Goal: Information Seeking & Learning: Learn about a topic

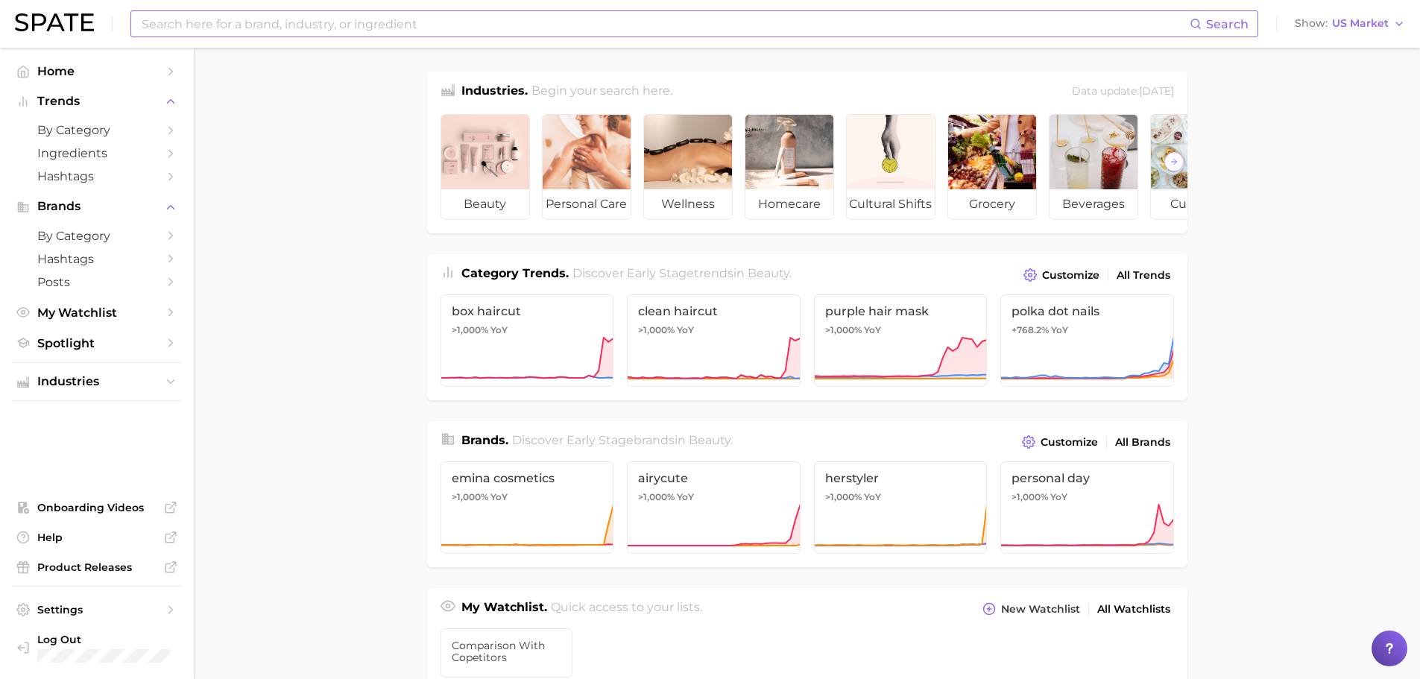
drag, startPoint x: 0, startPoint y: 0, endPoint x: 382, endPoint y: 32, distance: 383.7
click at [382, 32] on input at bounding box center [664, 23] width 1049 height 25
type input "beautyofjoseon"
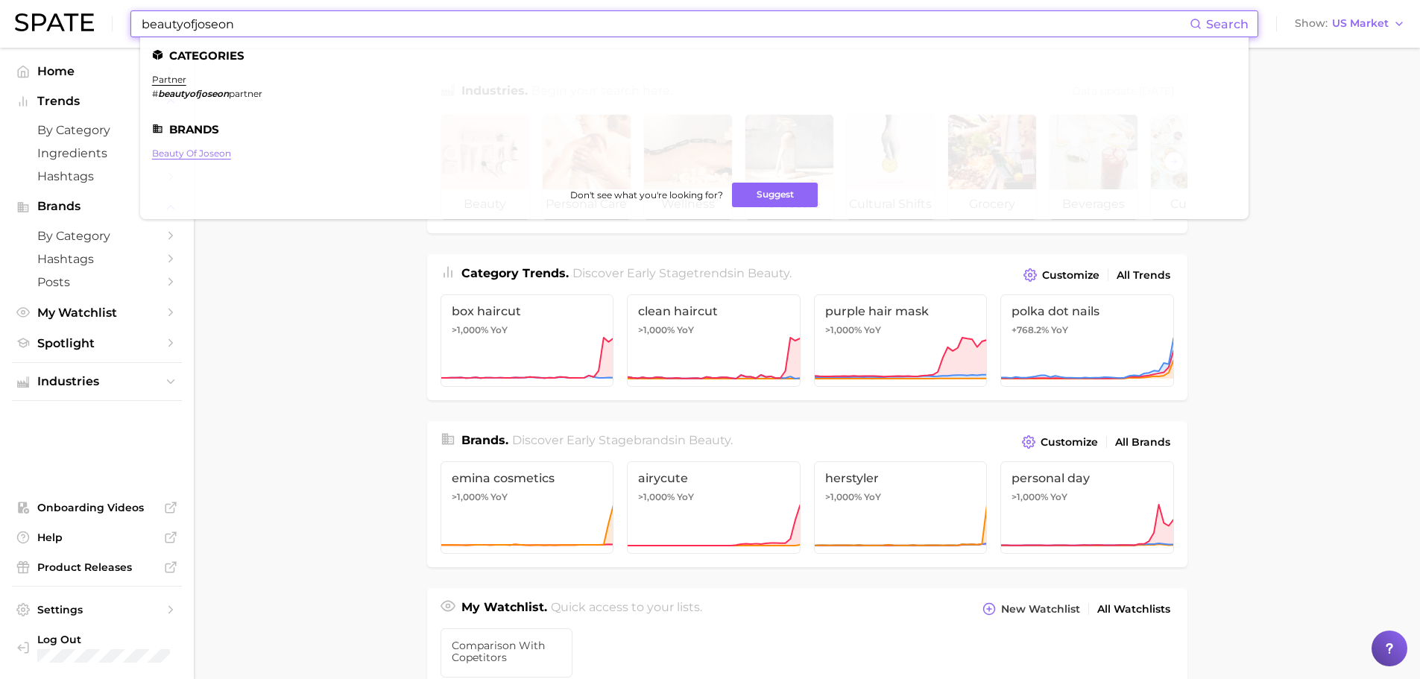
click at [178, 156] on link "beauty of joseon" at bounding box center [191, 153] width 79 height 11
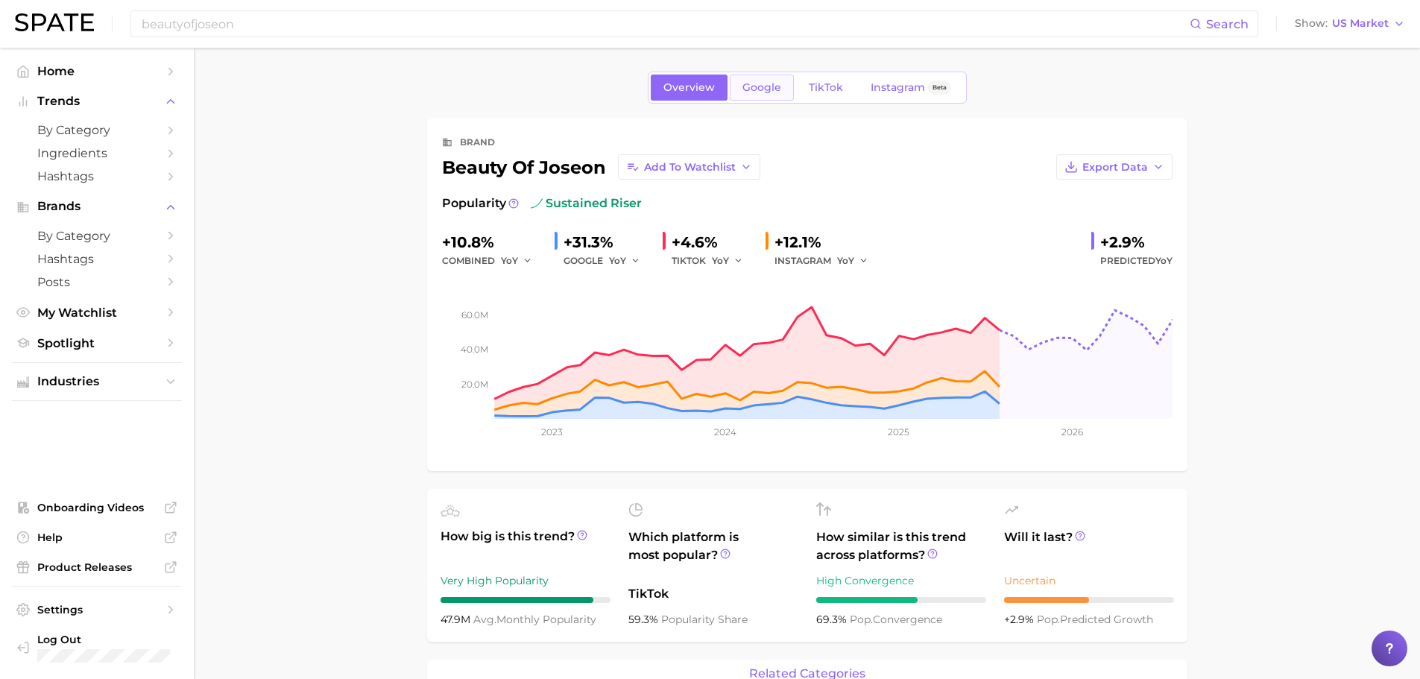
click at [773, 92] on span "Google" at bounding box center [761, 87] width 39 height 13
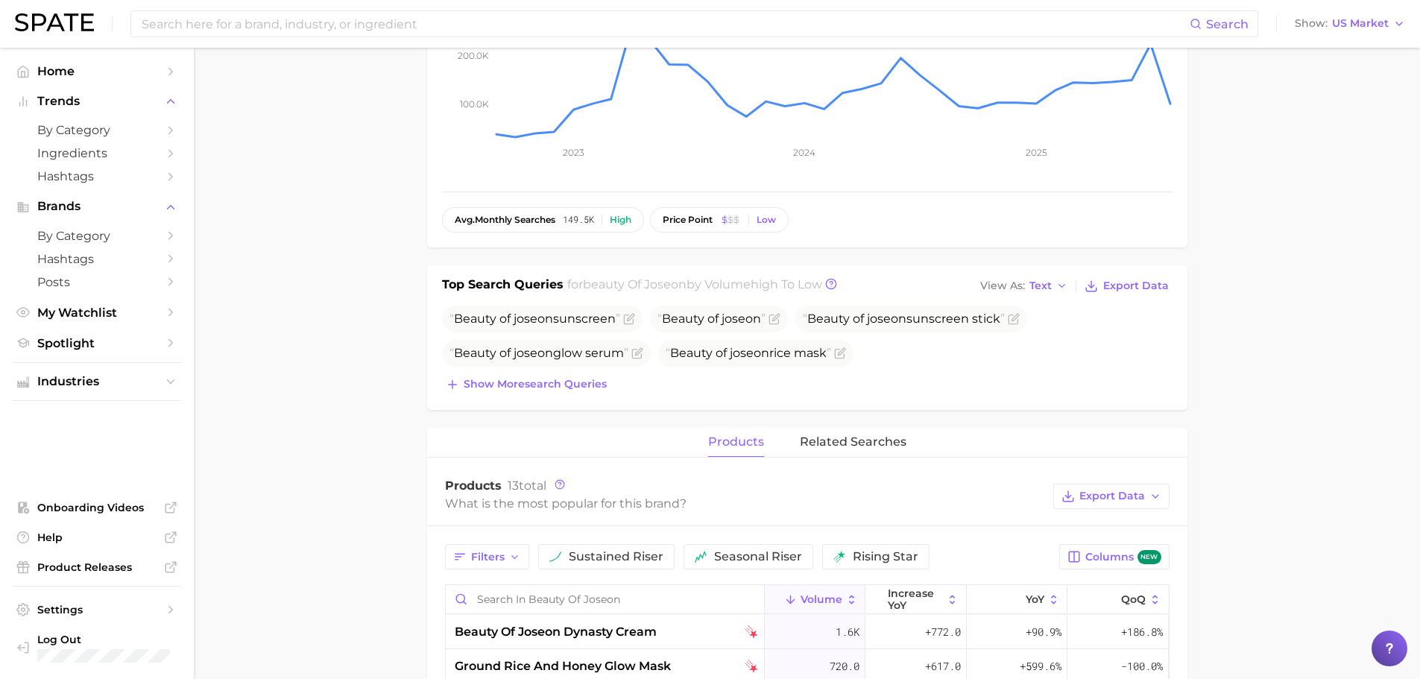
scroll to position [298, 0]
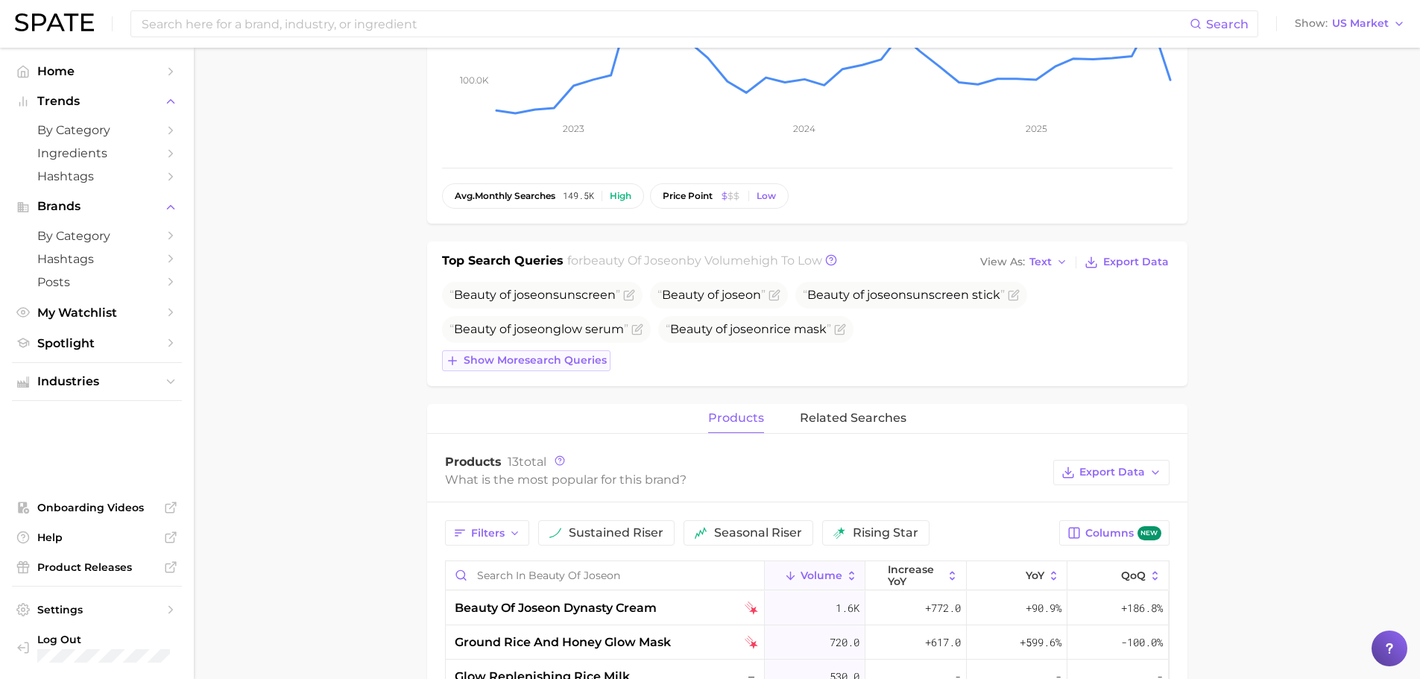
click at [566, 360] on span "Show more search queries" at bounding box center [535, 360] width 143 height 13
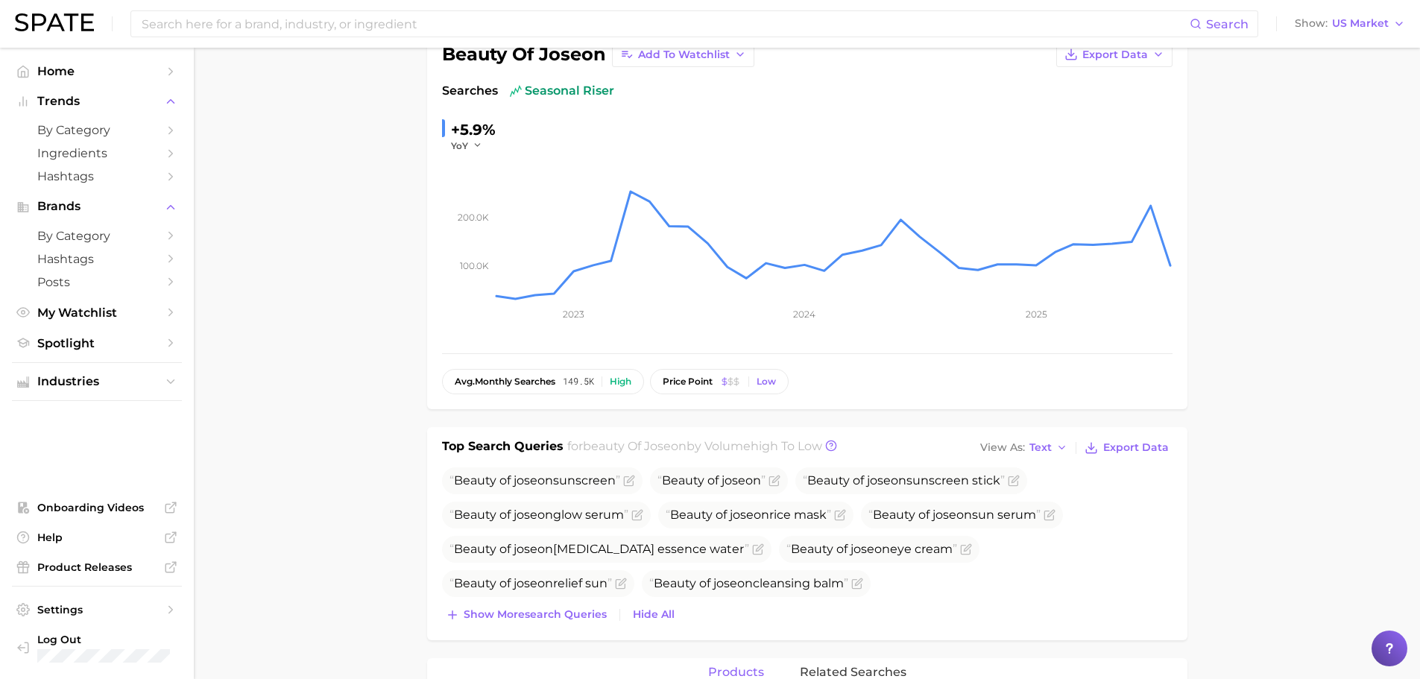
scroll to position [224, 0]
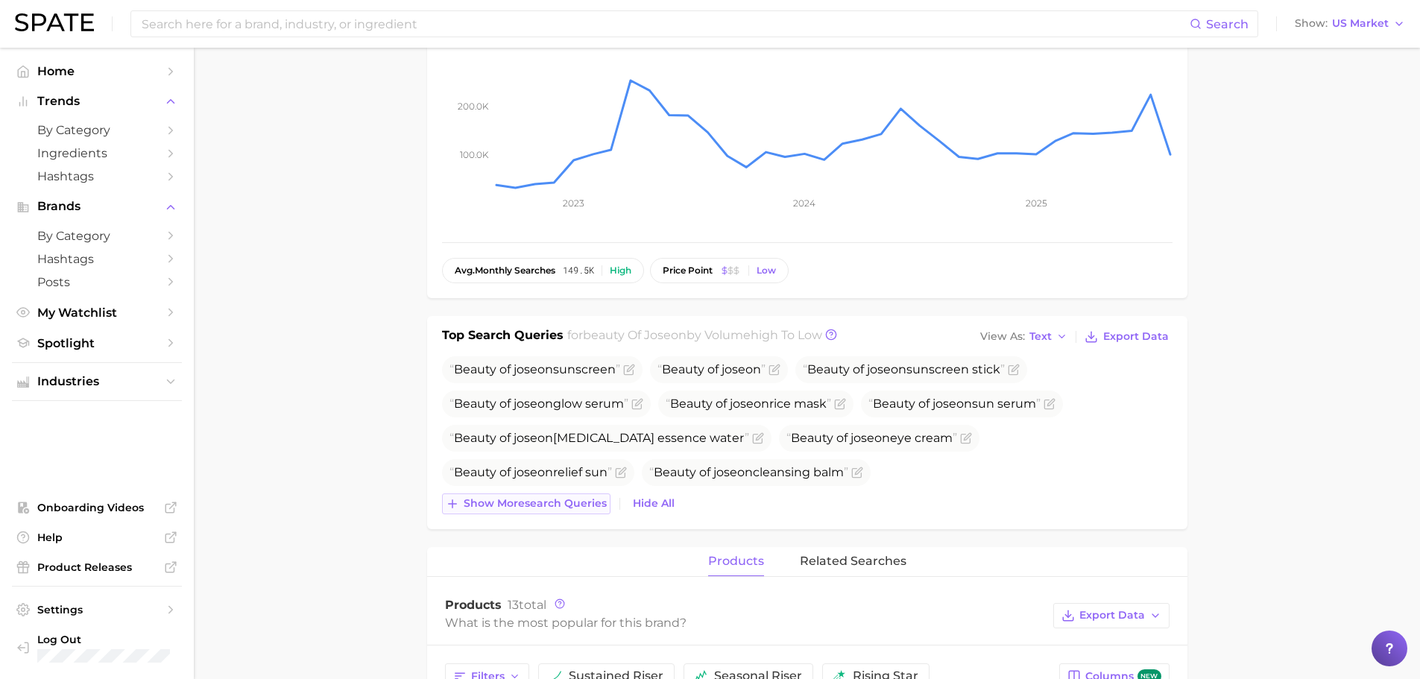
click at [548, 503] on span "Show more search queries" at bounding box center [535, 503] width 143 height 13
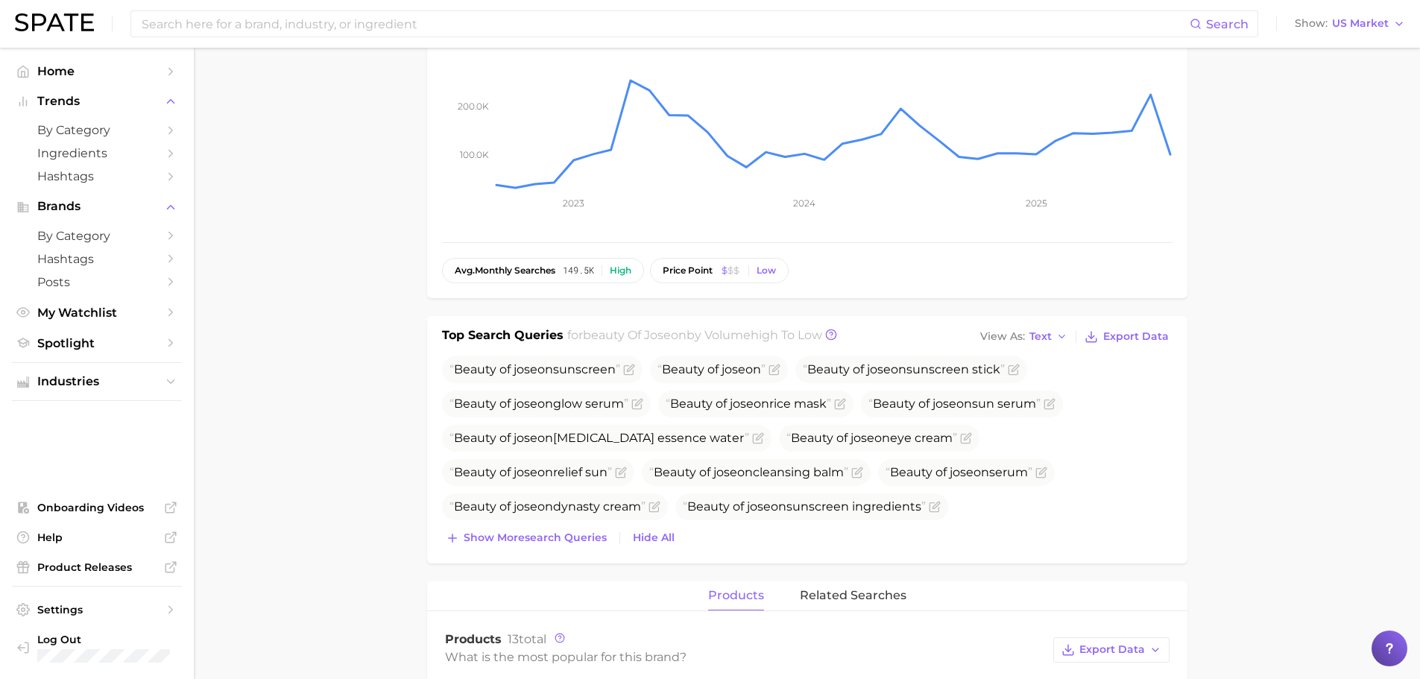
scroll to position [298, 0]
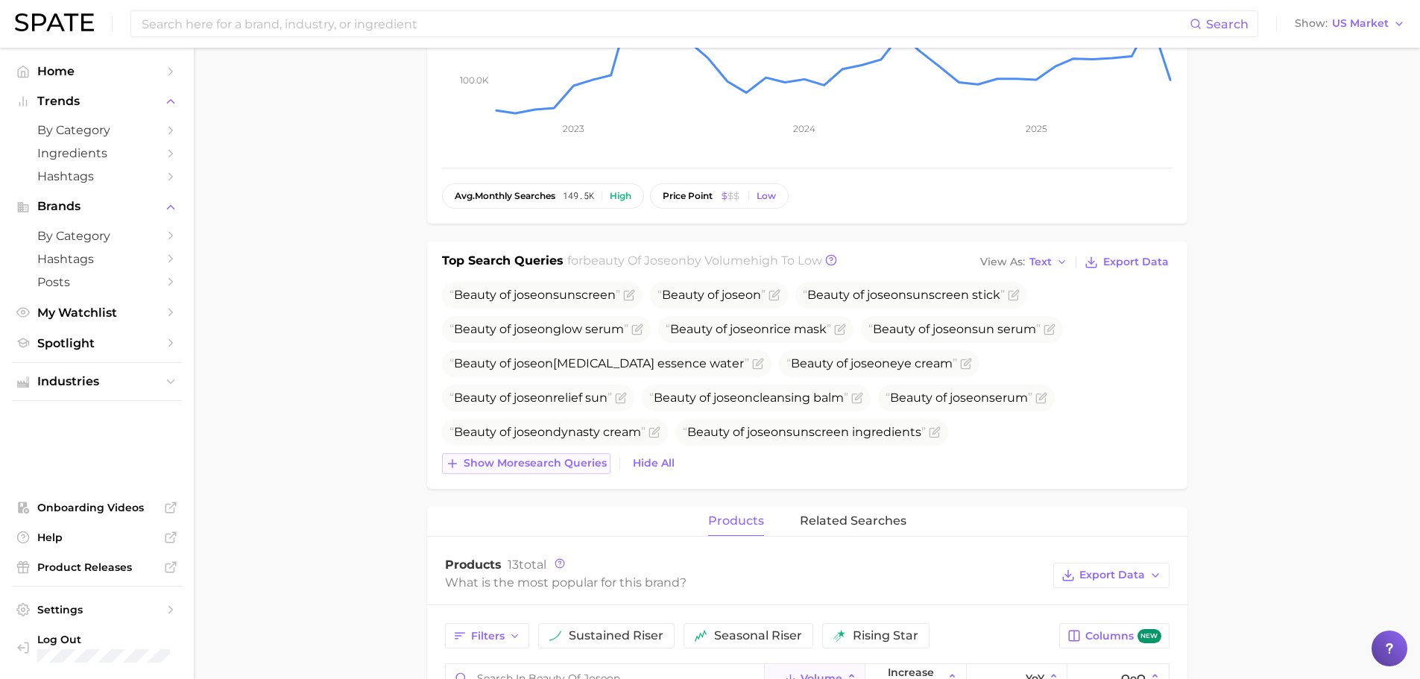
click at [576, 463] on span "Show more search queries" at bounding box center [535, 463] width 143 height 13
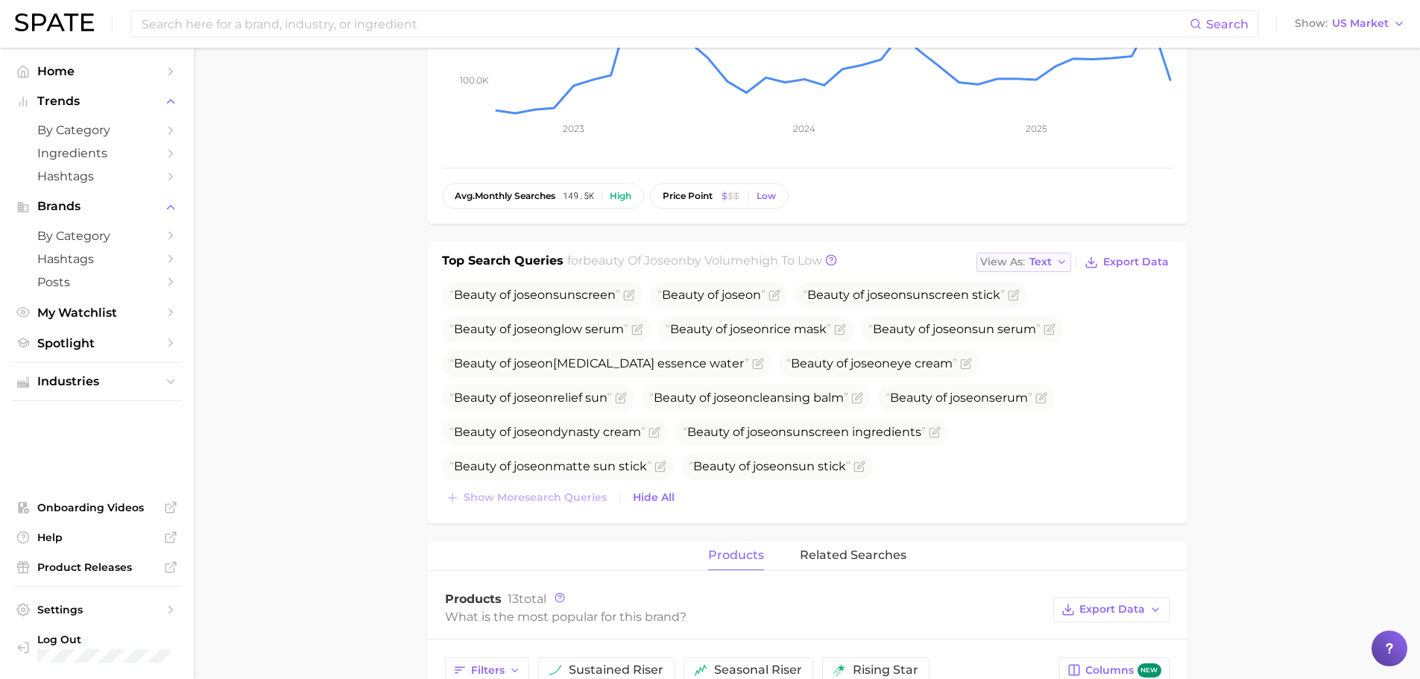
click at [1046, 265] on span "Text" at bounding box center [1040, 262] width 22 height 8
click at [1046, 310] on button "Table" at bounding box center [1058, 313] width 164 height 27
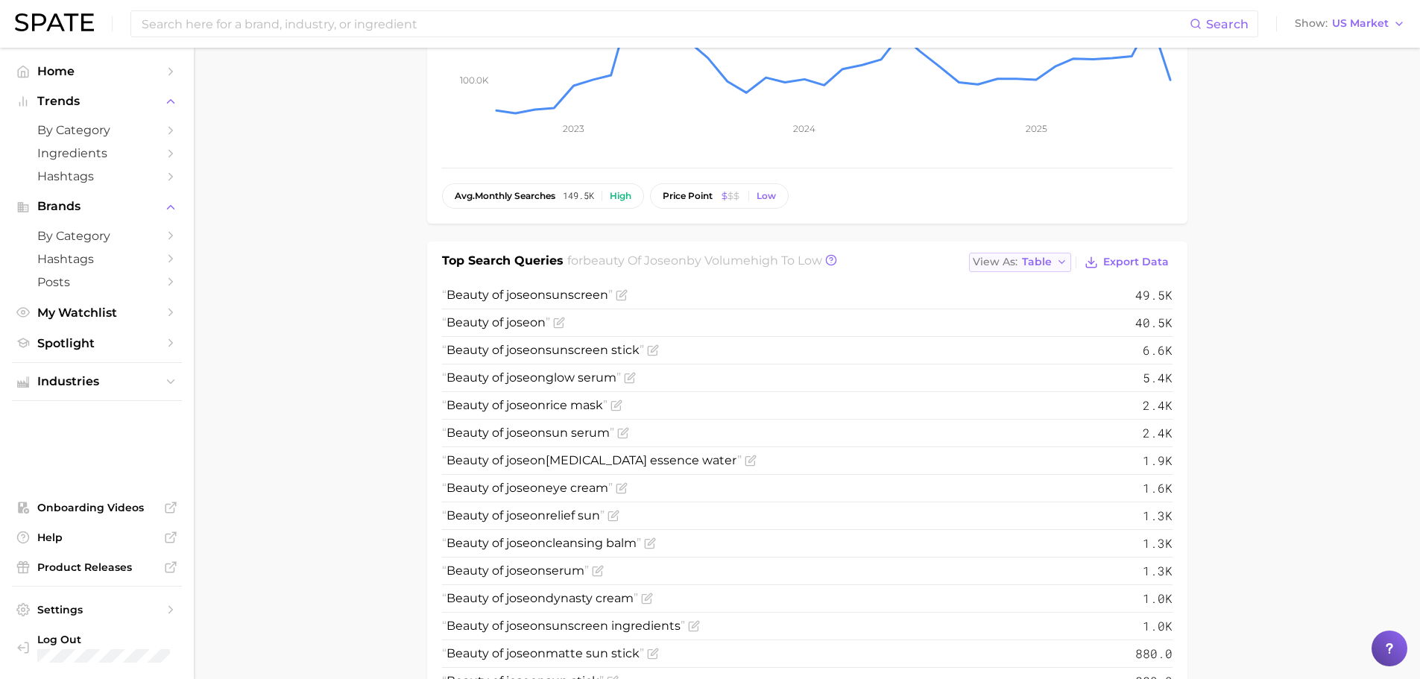
click at [1045, 258] on span "Table" at bounding box center [1037, 262] width 30 height 8
click at [1307, 330] on main "Overview Google TikTok Instagram Beta brand beauty of joseon Add to Watchlist E…" at bounding box center [807, 644] width 1226 height 1788
click at [837, 261] on icon at bounding box center [831, 260] width 12 height 12
click at [1296, 344] on main "Overview Google TikTok Instagram Beta brand beauty of joseon Add to Watchlist E…" at bounding box center [807, 644] width 1226 height 1788
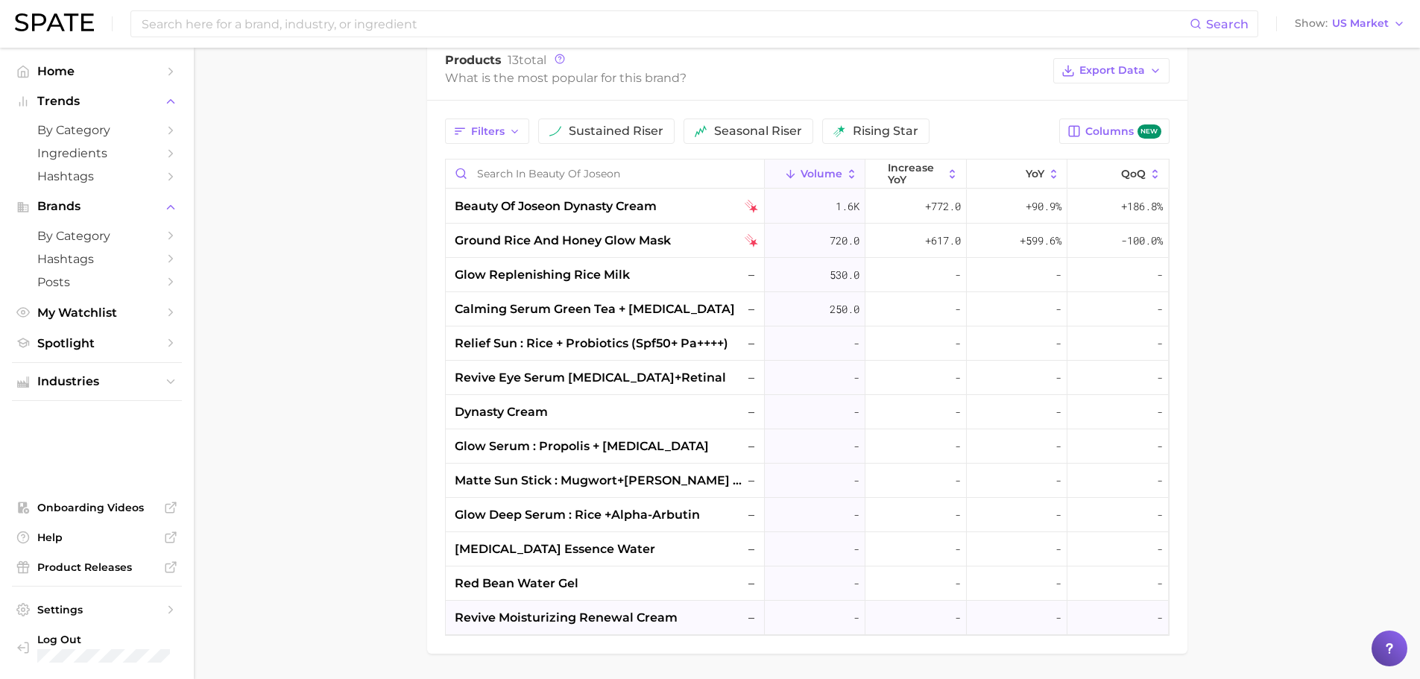
scroll to position [1082, 0]
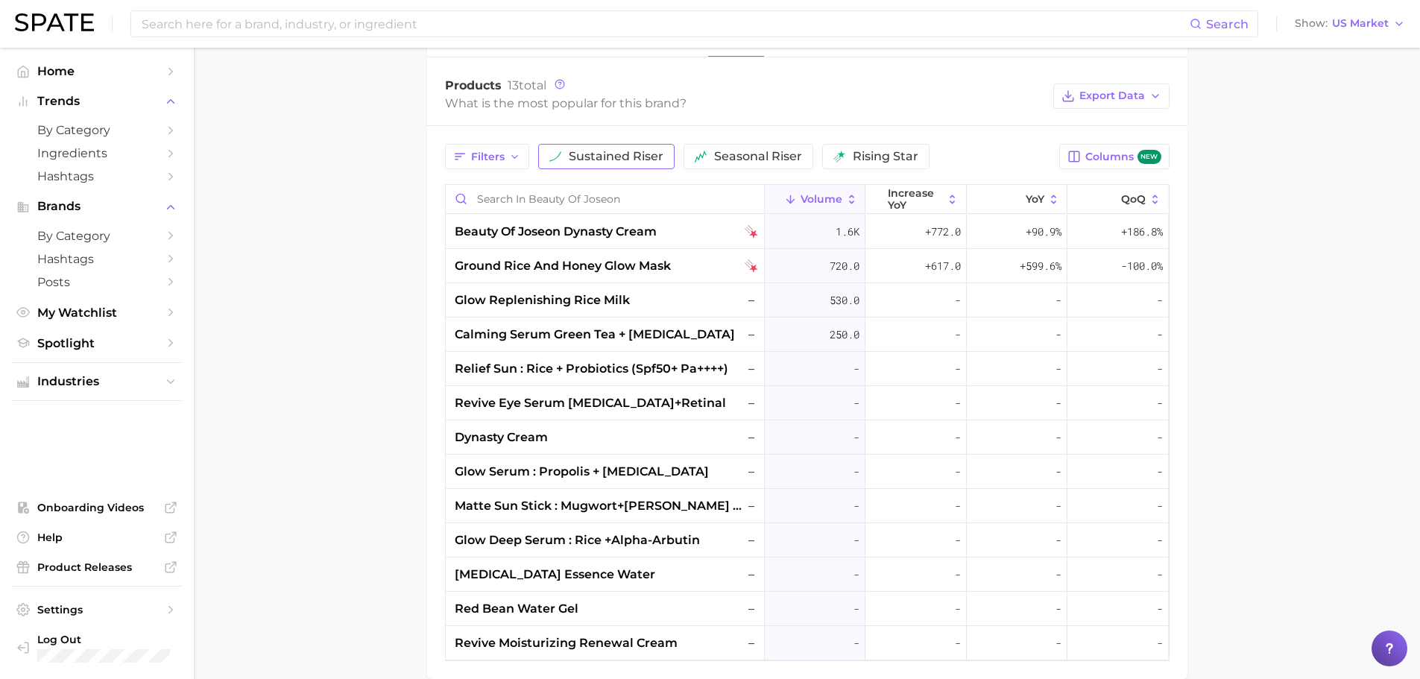
click at [640, 162] on span "sustained riser" at bounding box center [616, 157] width 95 height 12
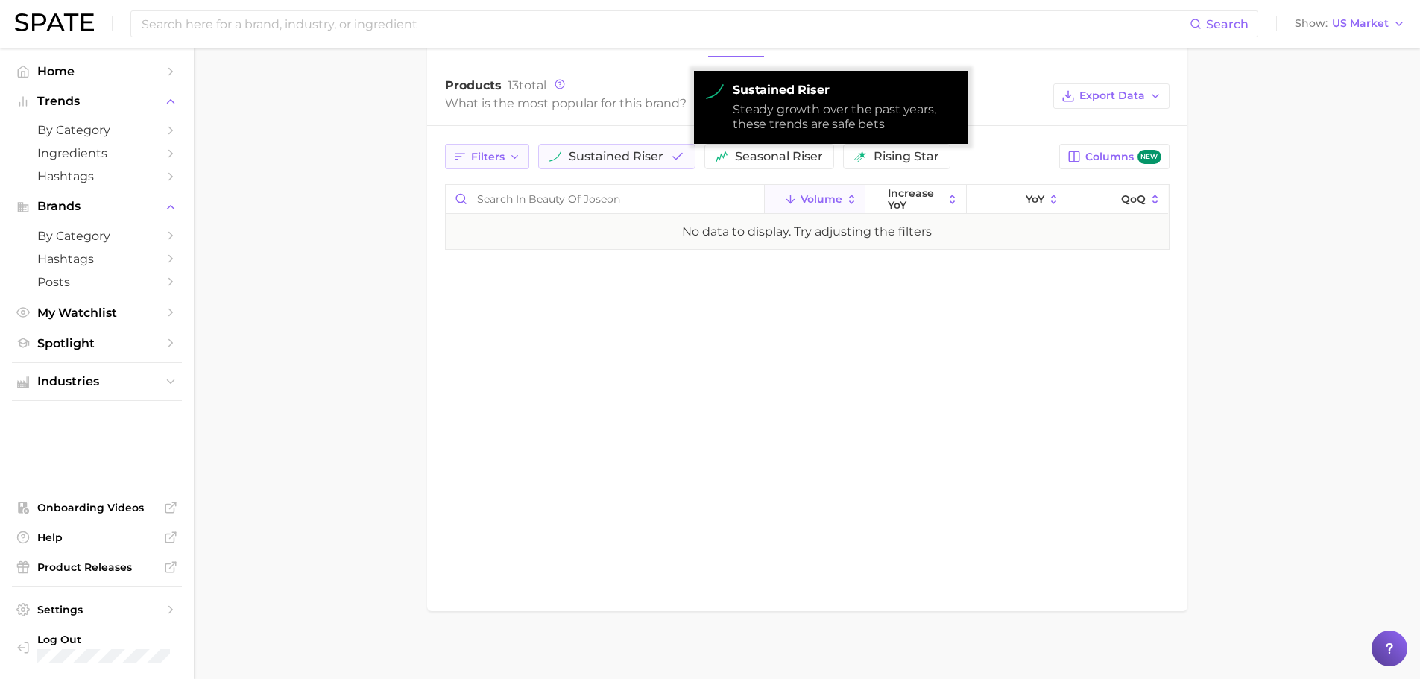
click at [477, 158] on span "Filters" at bounding box center [488, 157] width 34 height 13
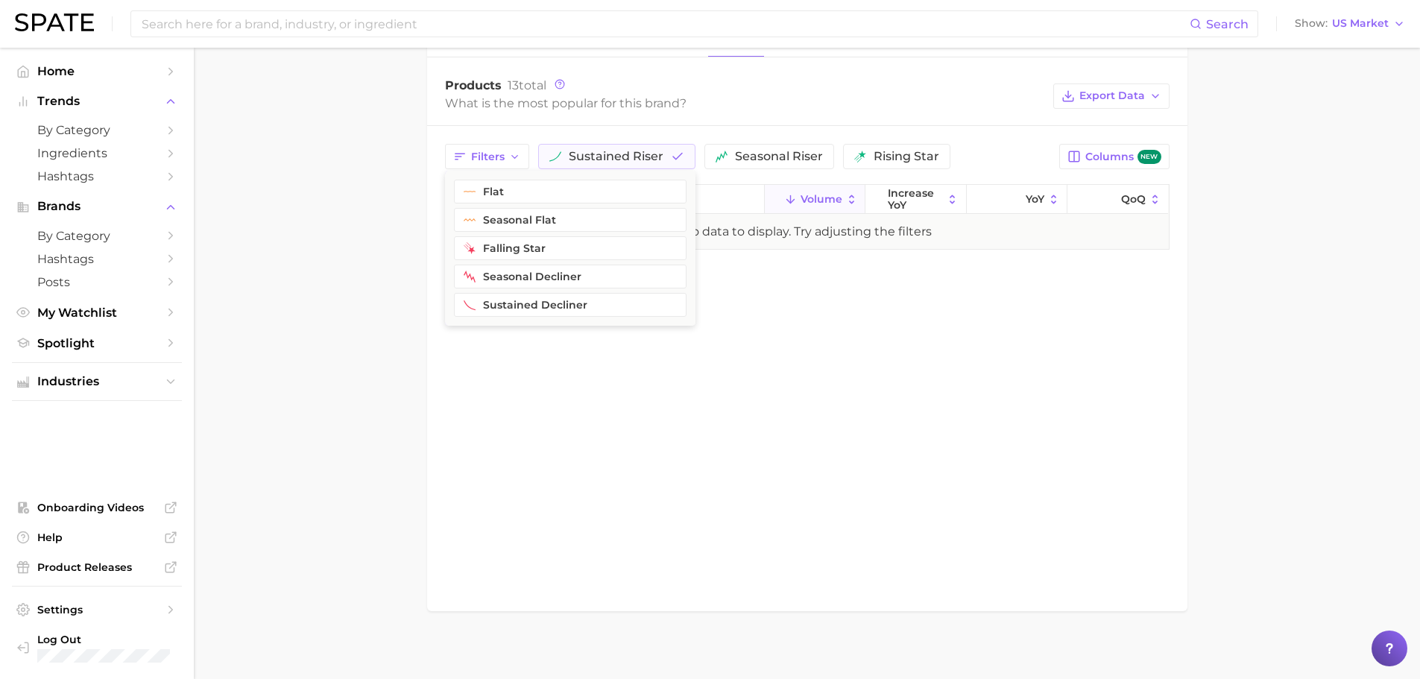
click at [86, 394] on ul "Industries" at bounding box center [97, 381] width 170 height 39
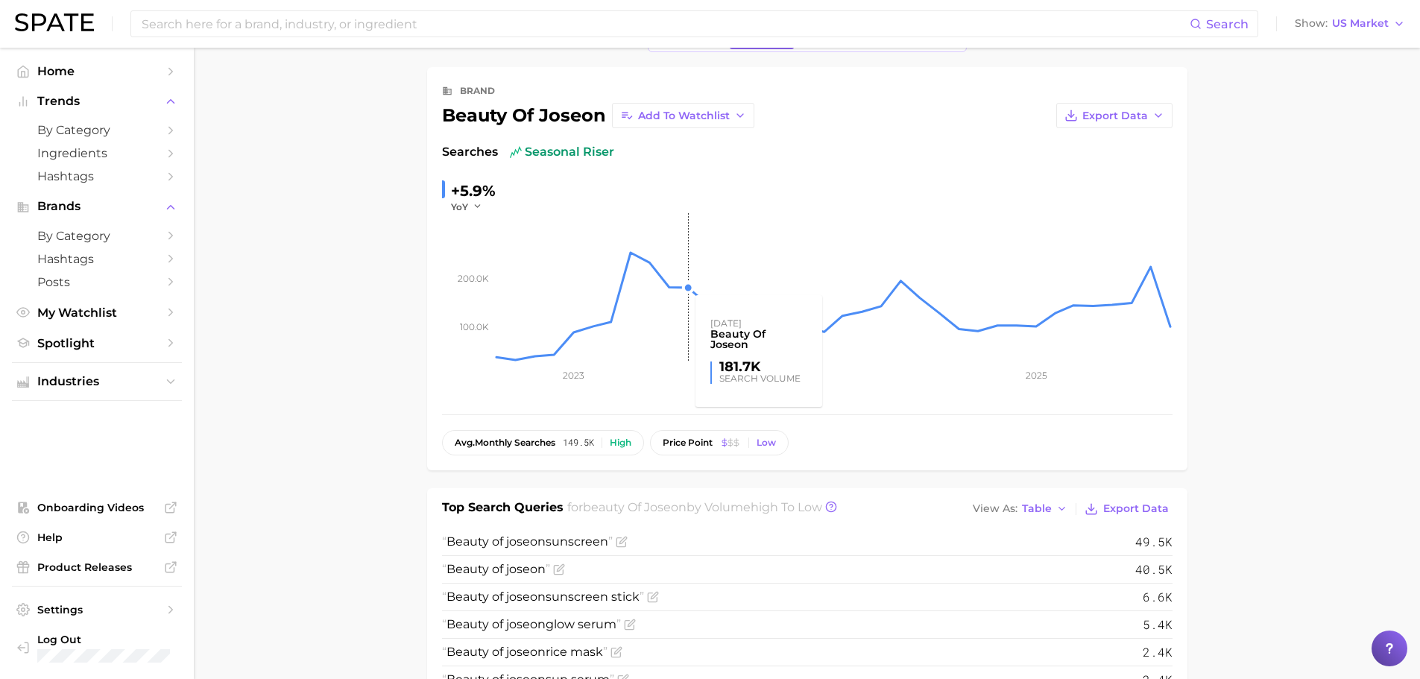
scroll to position [0, 0]
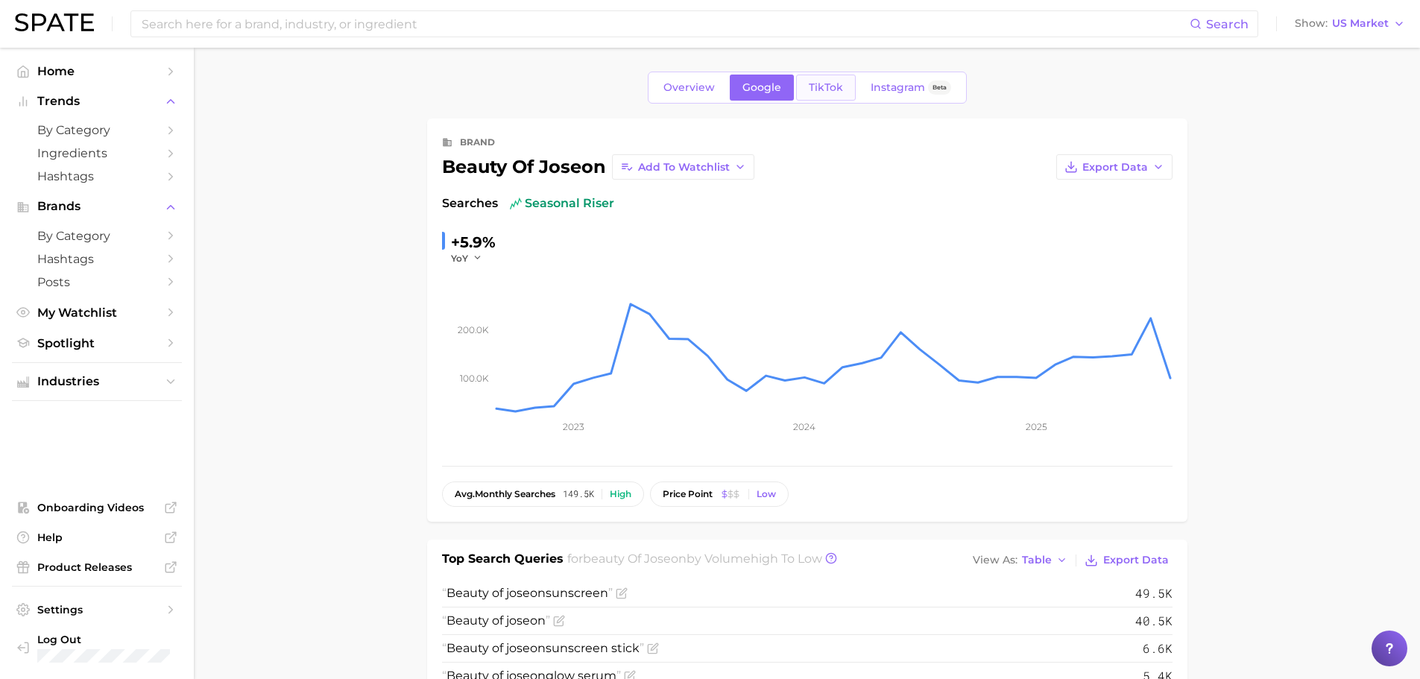
click at [832, 75] on link "TikTok" at bounding box center [826, 88] width 60 height 26
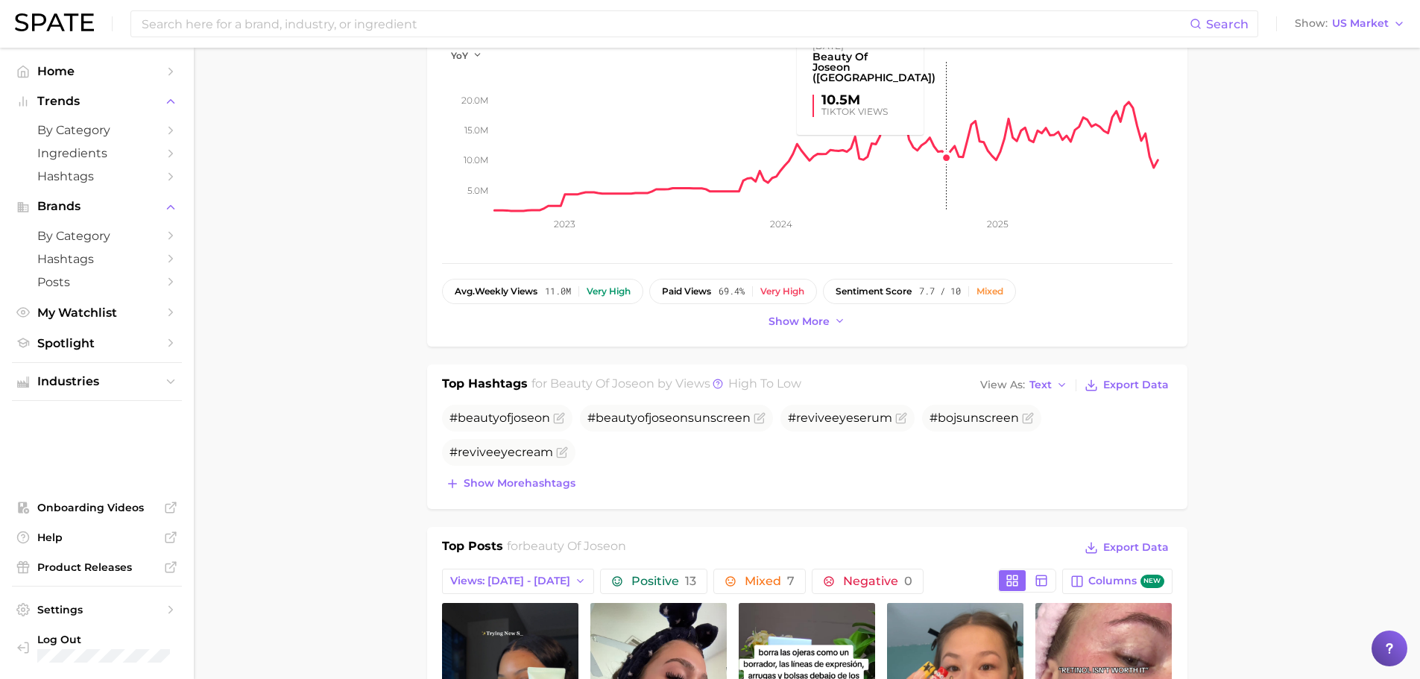
scroll to position [224, 0]
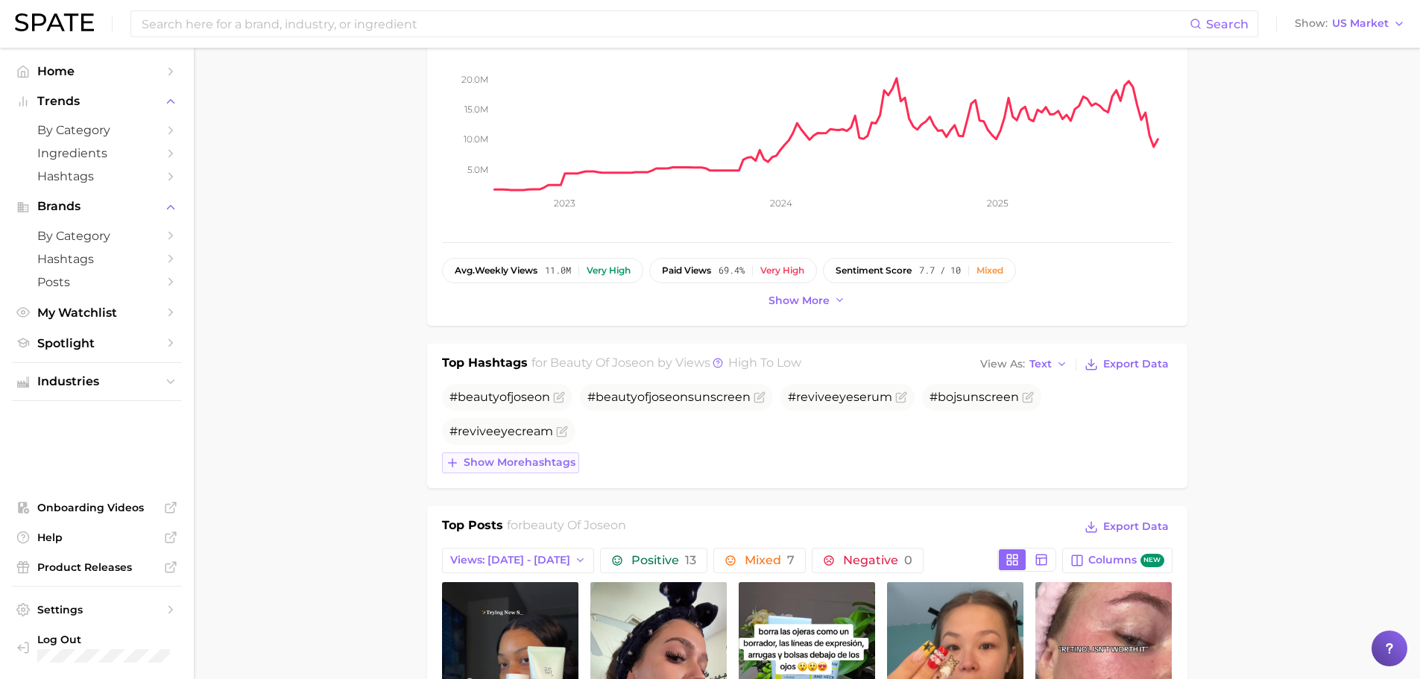
click at [522, 458] on span "Show more hashtags" at bounding box center [520, 462] width 112 height 13
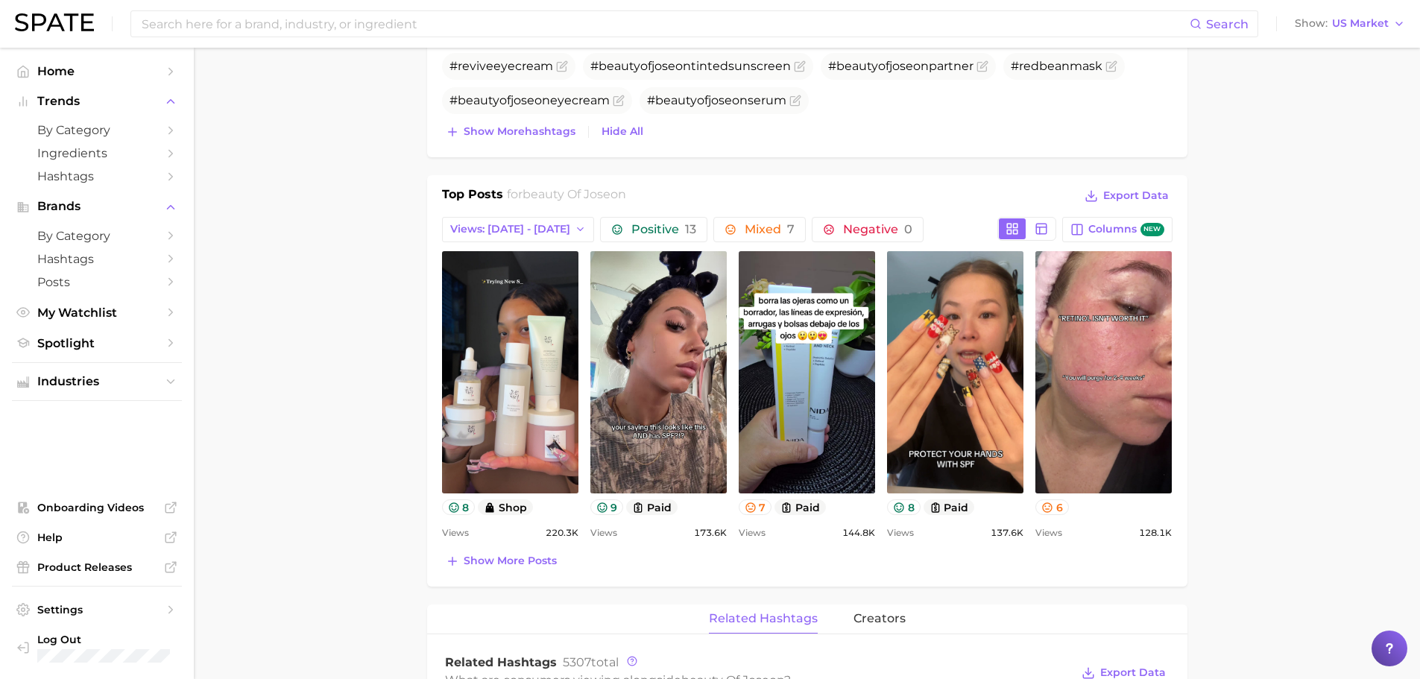
scroll to position [596, 0]
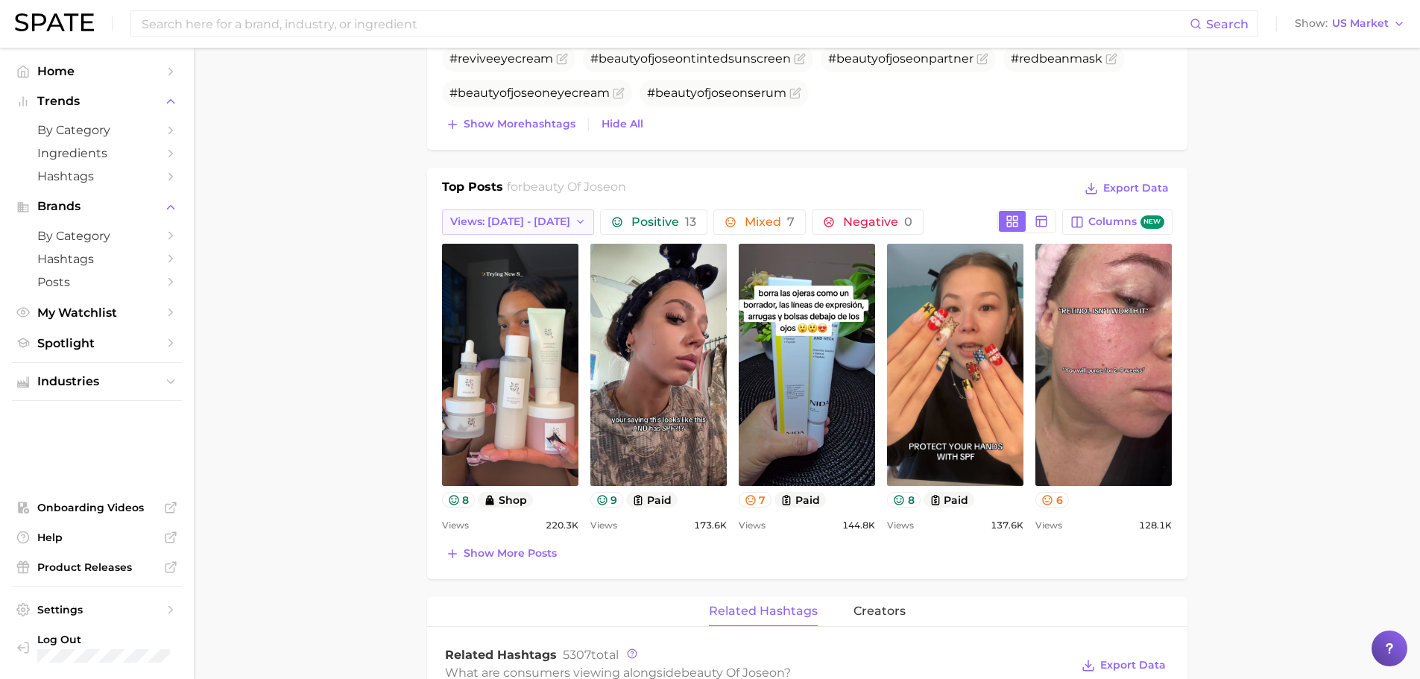
click at [472, 221] on span "Views: [DATE] - [DATE]" at bounding box center [510, 221] width 120 height 13
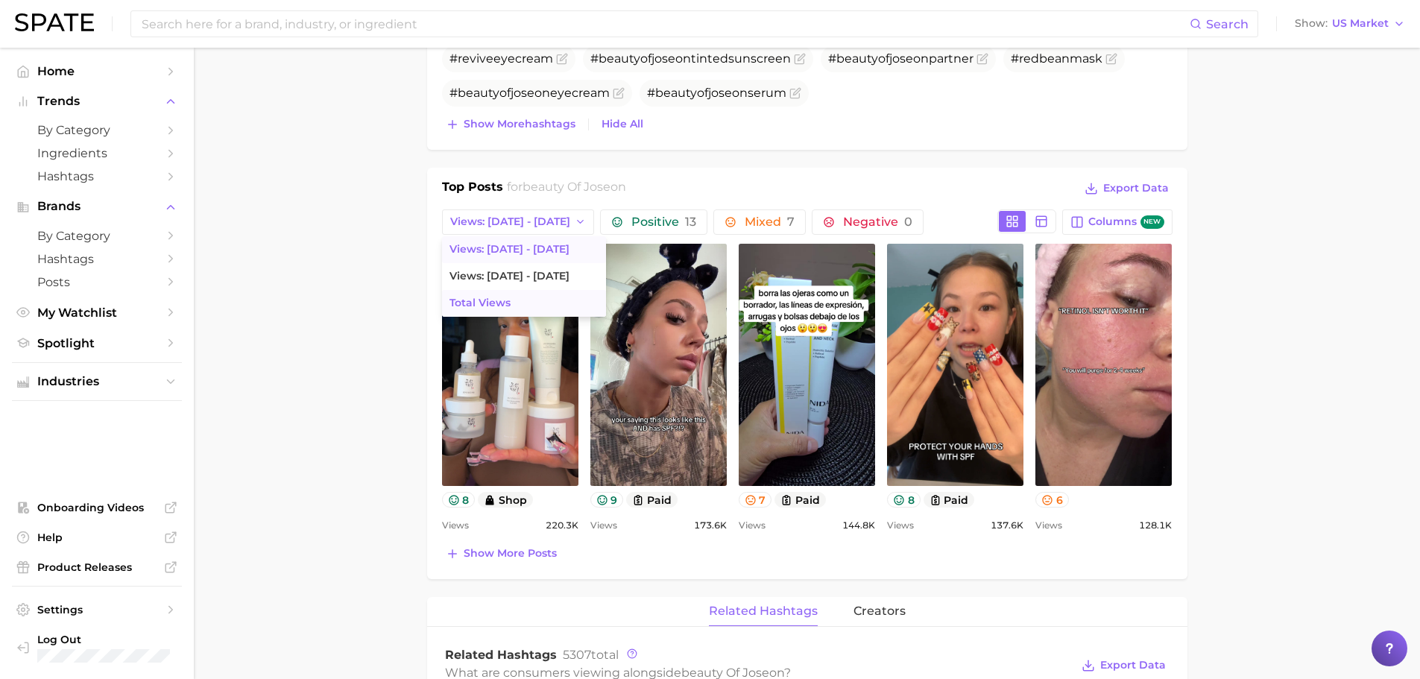
click at [474, 300] on span "Total Views" at bounding box center [479, 303] width 61 height 13
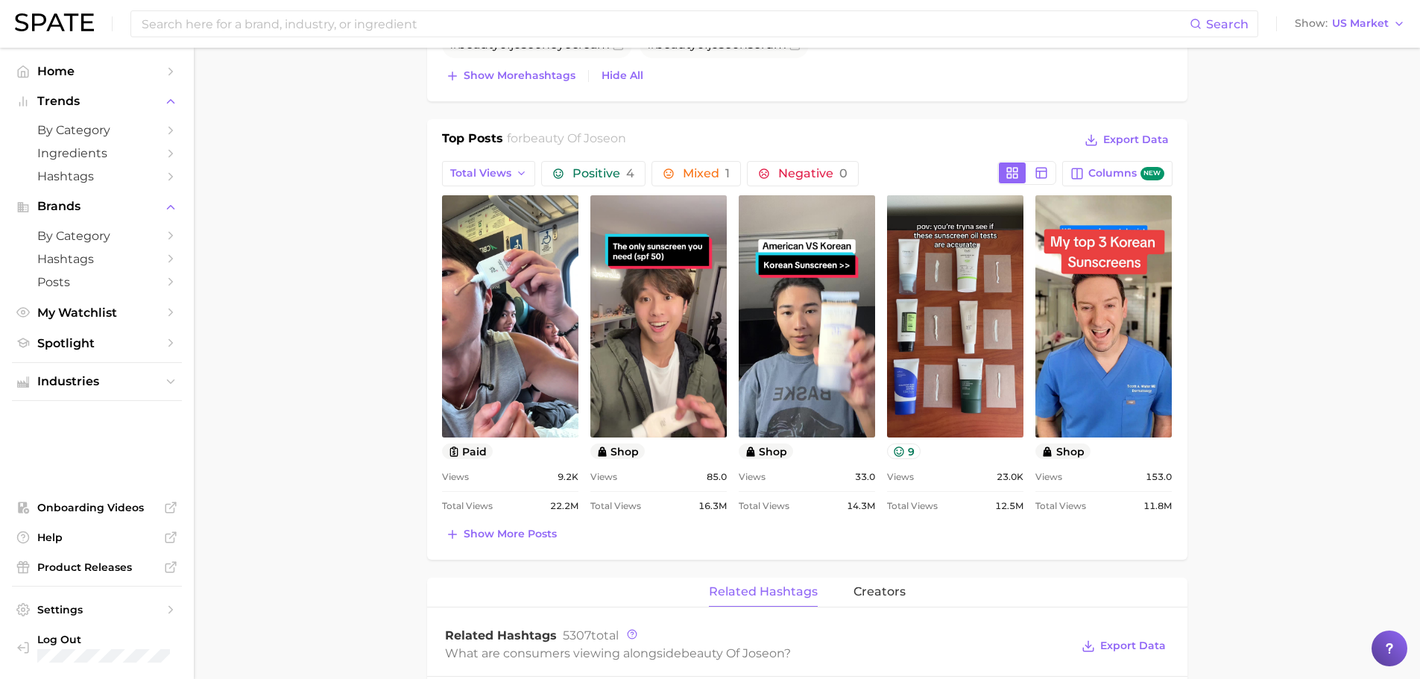
scroll to position [671, 0]
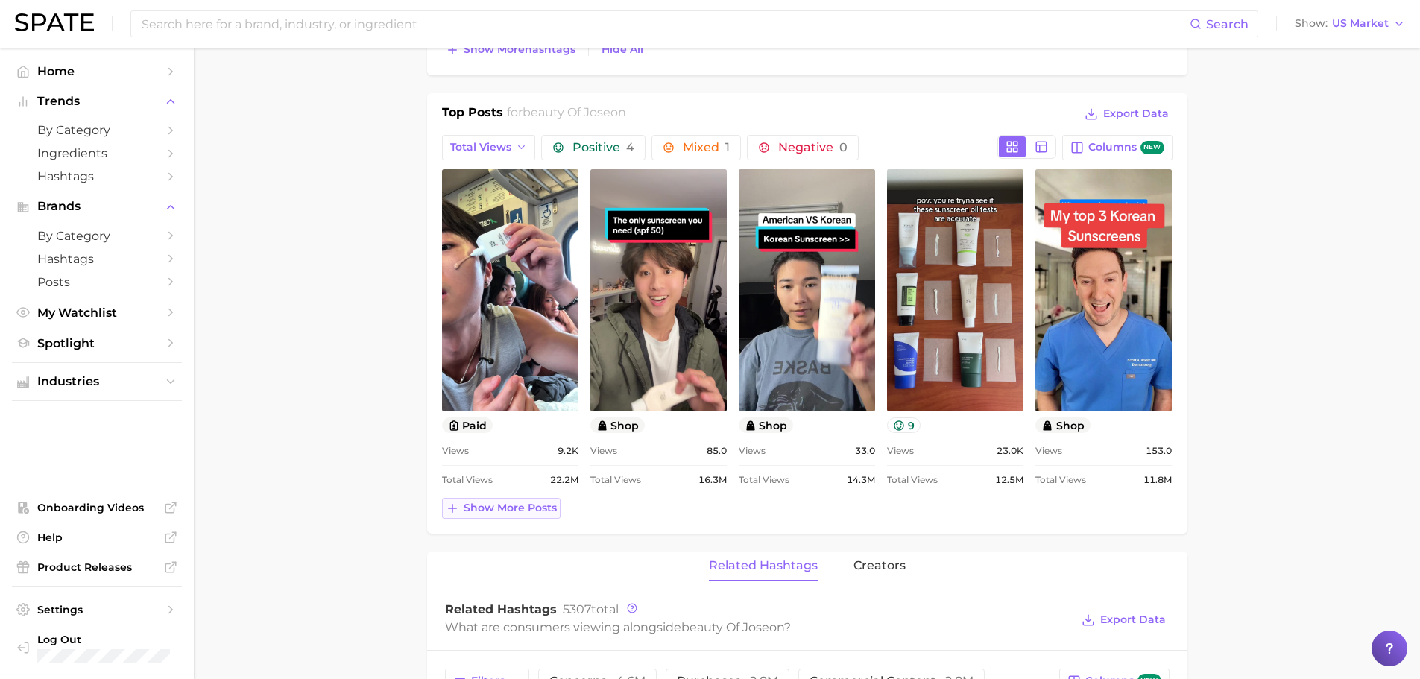
click at [517, 500] on button "Show more posts" at bounding box center [501, 508] width 119 height 21
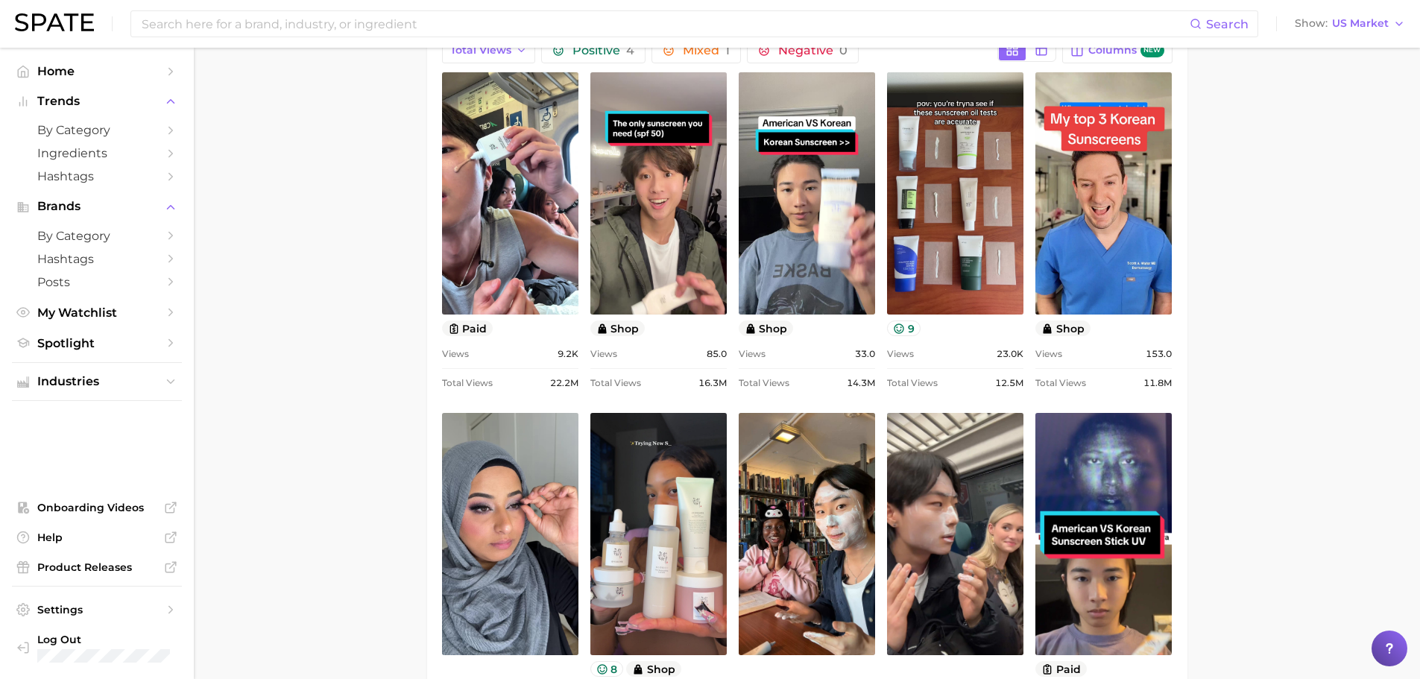
scroll to position [745, 0]
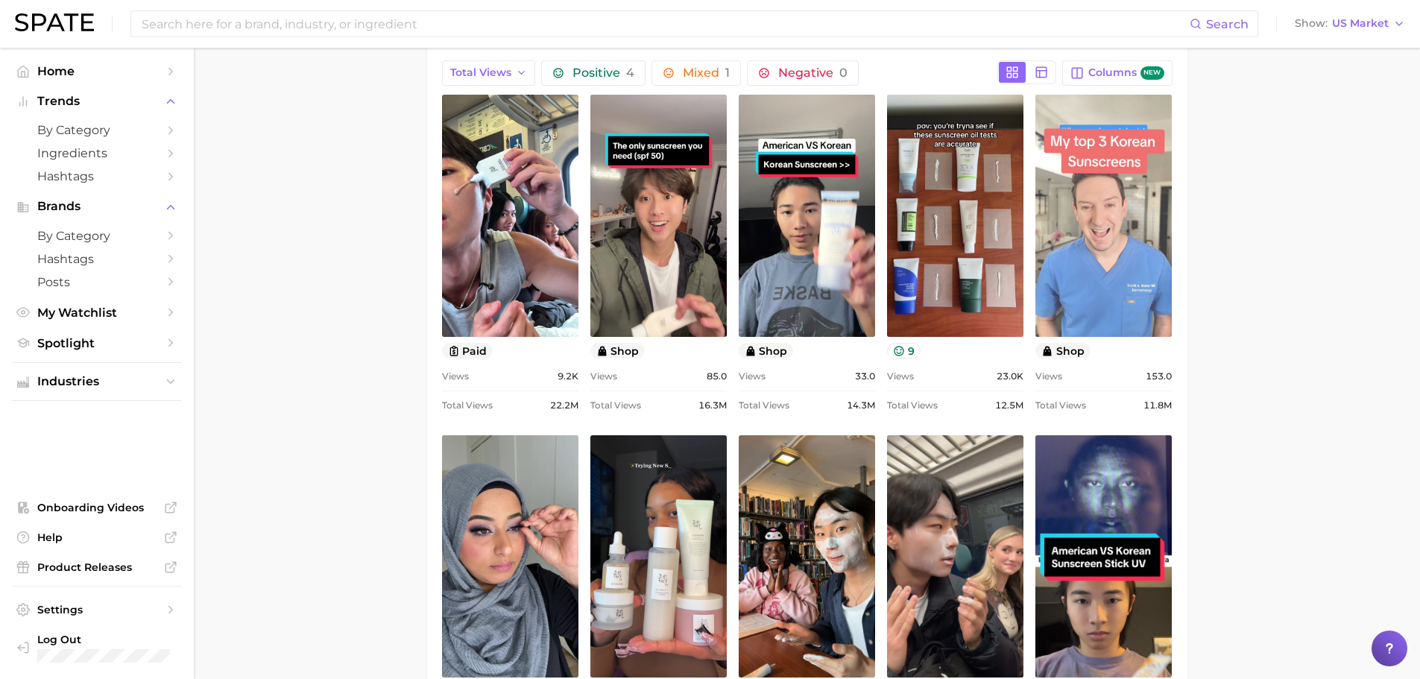
click at [1129, 222] on link "view post on TikTok" at bounding box center [1103, 216] width 136 height 242
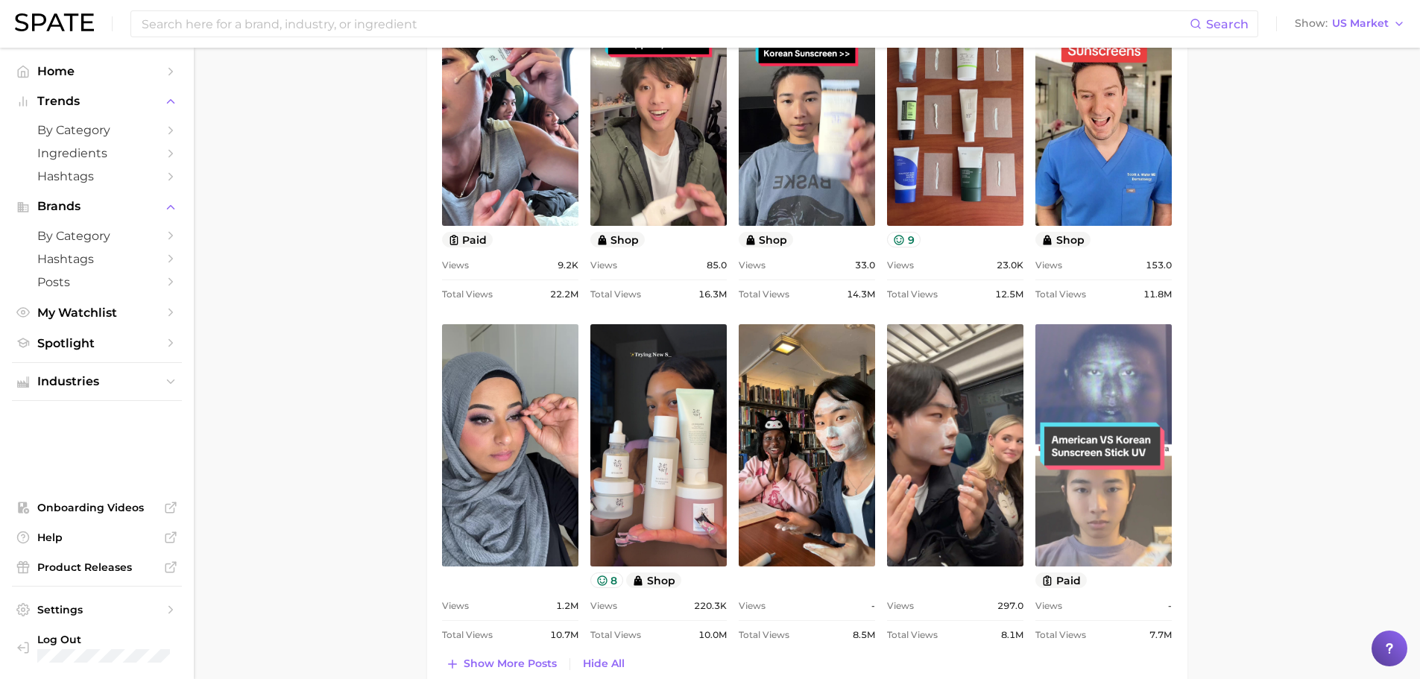
scroll to position [969, 0]
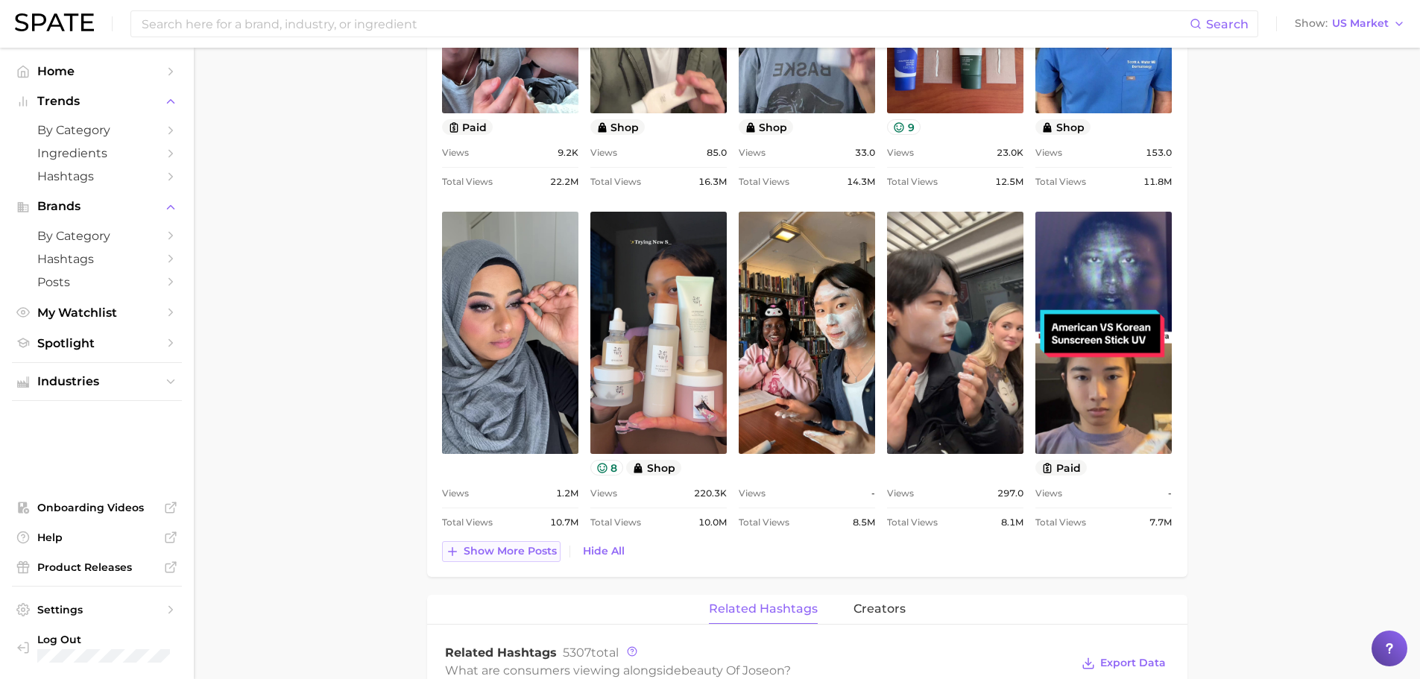
click at [548, 555] on span "Show more posts" at bounding box center [510, 551] width 93 height 13
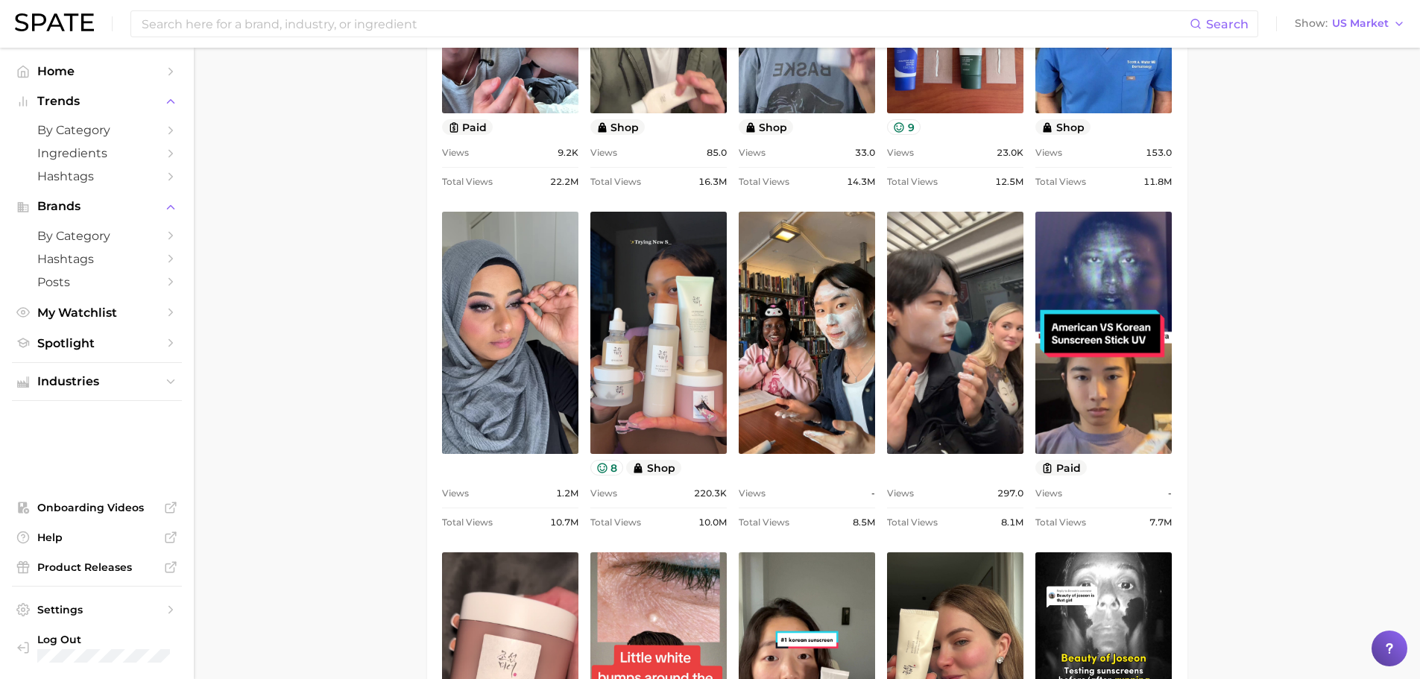
scroll to position [0, 0]
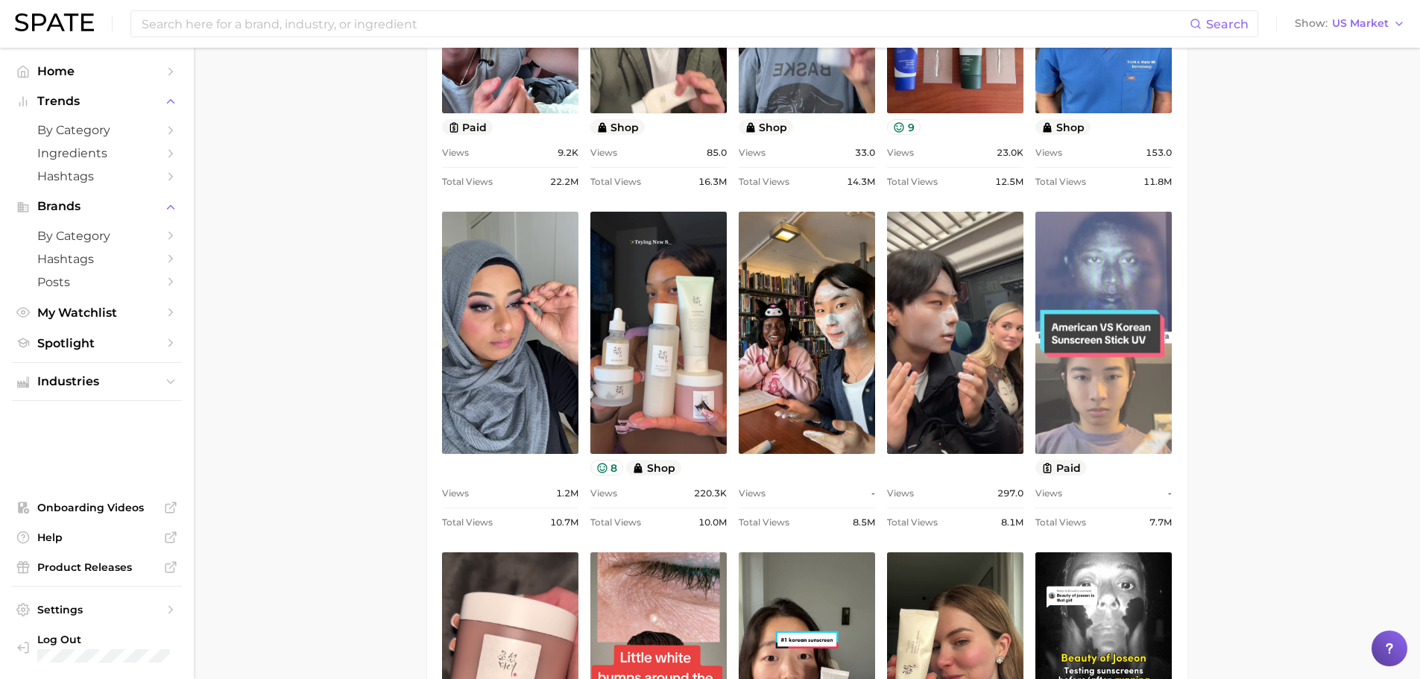
click at [1153, 402] on link "view post on TikTok" at bounding box center [1103, 333] width 136 height 242
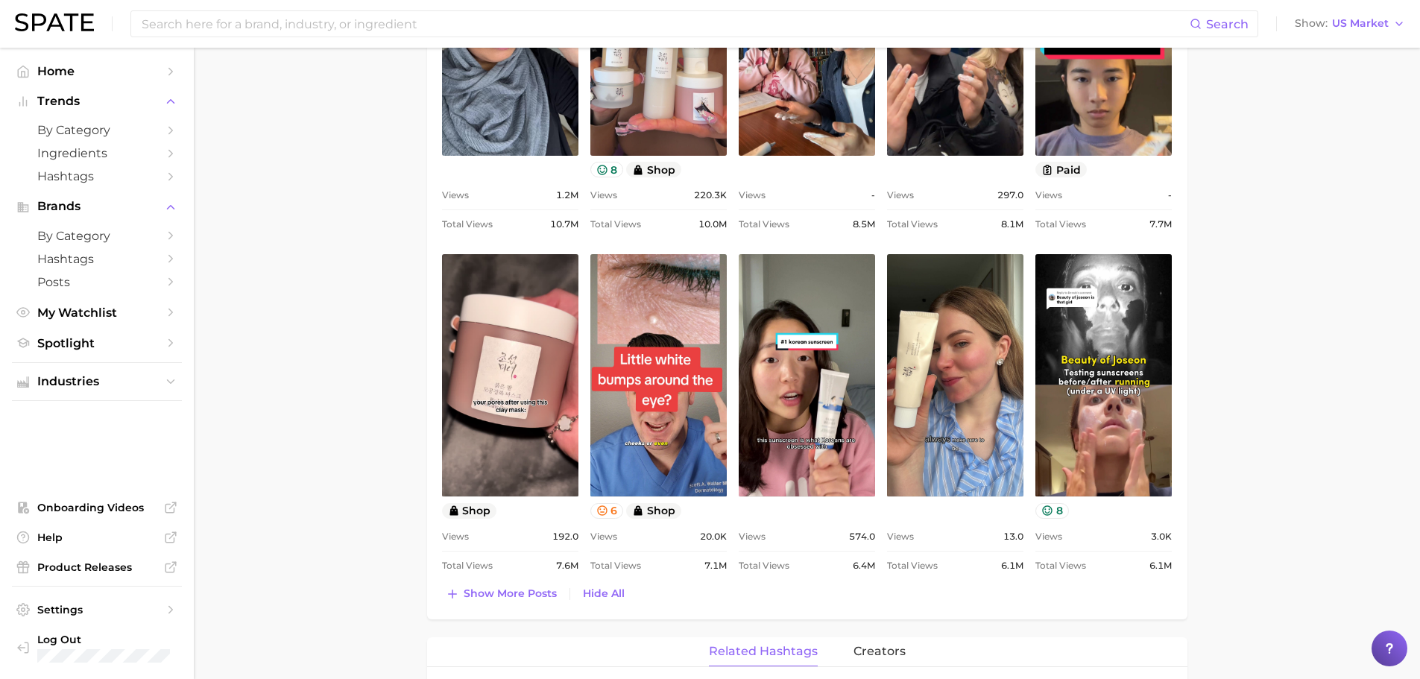
scroll to position [1342, 0]
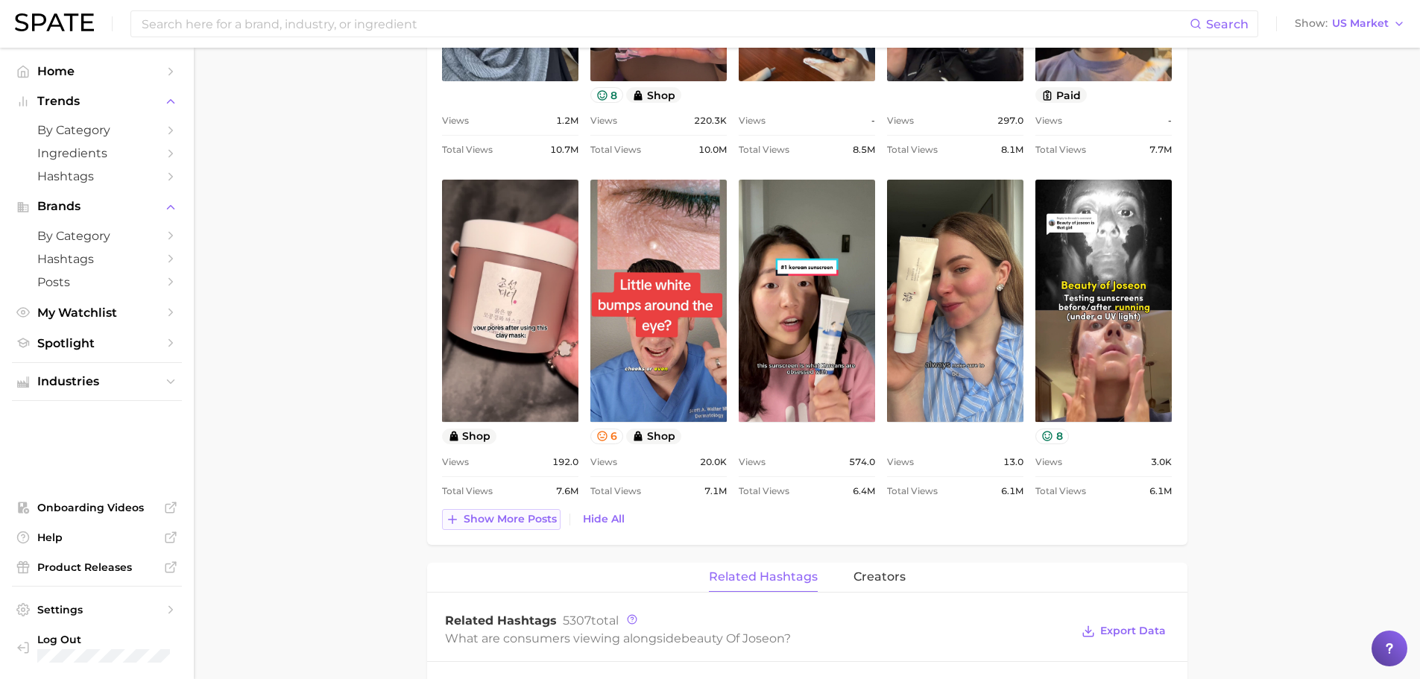
click at [537, 521] on span "Show more posts" at bounding box center [510, 519] width 93 height 13
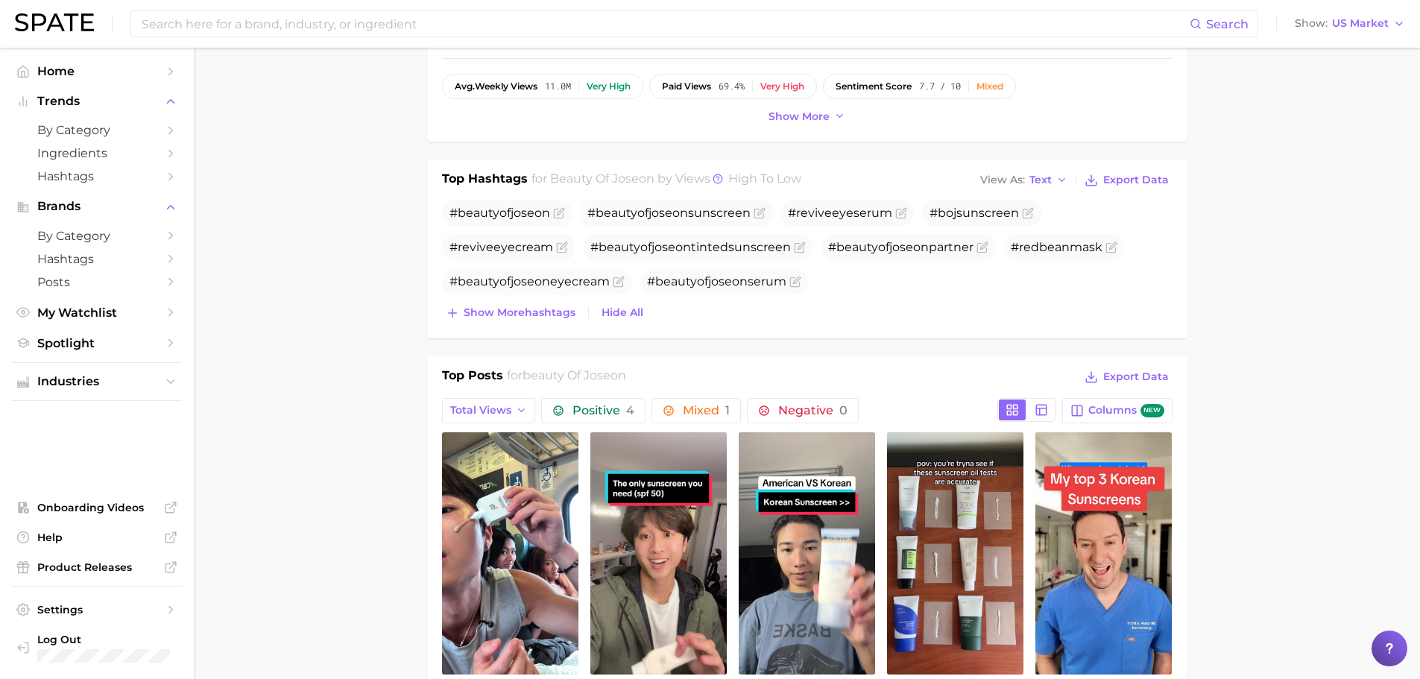
scroll to position [367, 0]
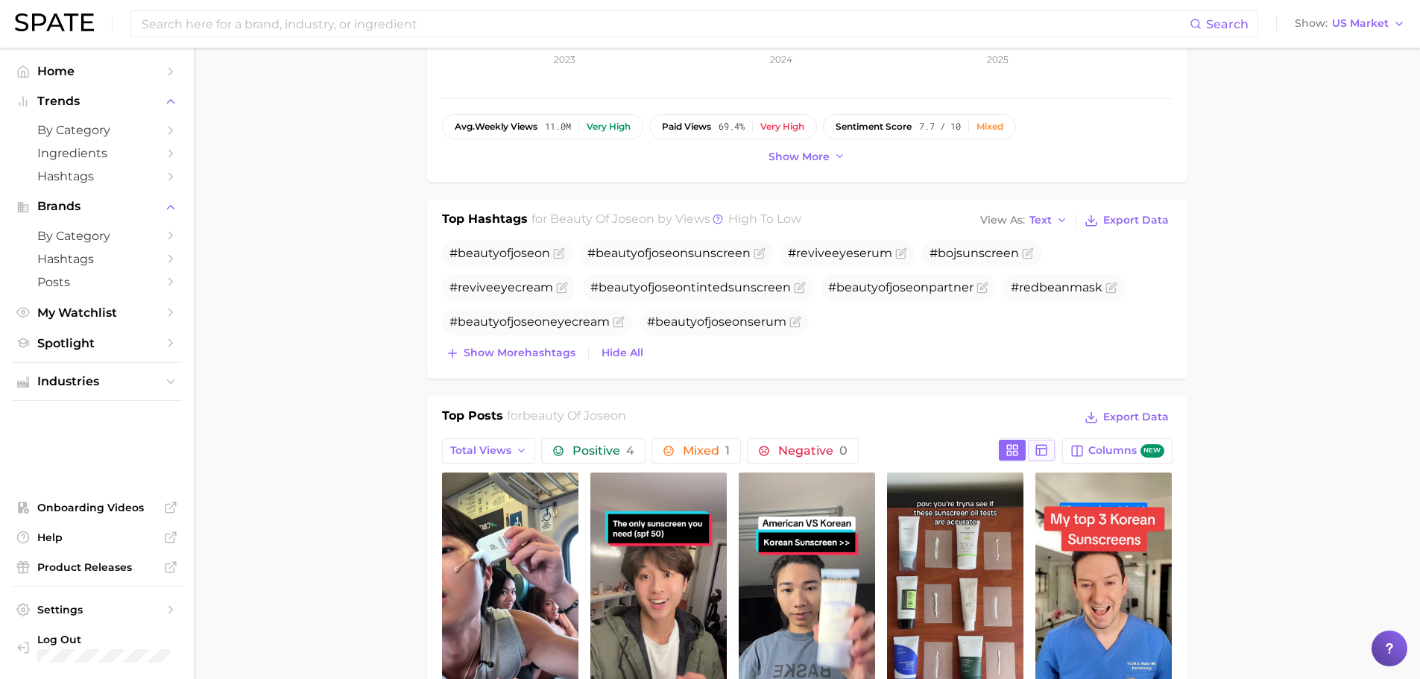
click at [1031, 440] on button at bounding box center [1041, 450] width 27 height 21
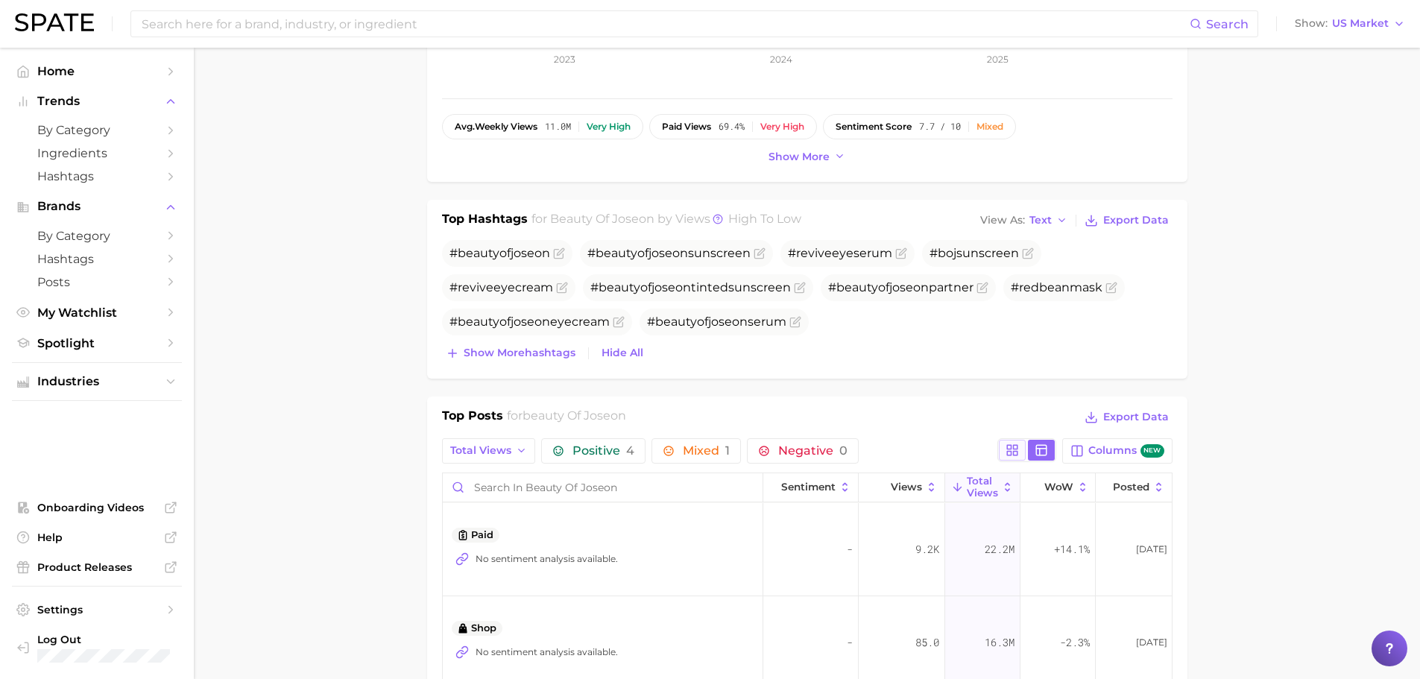
click at [1008, 449] on rect at bounding box center [1009, 447] width 4 height 4
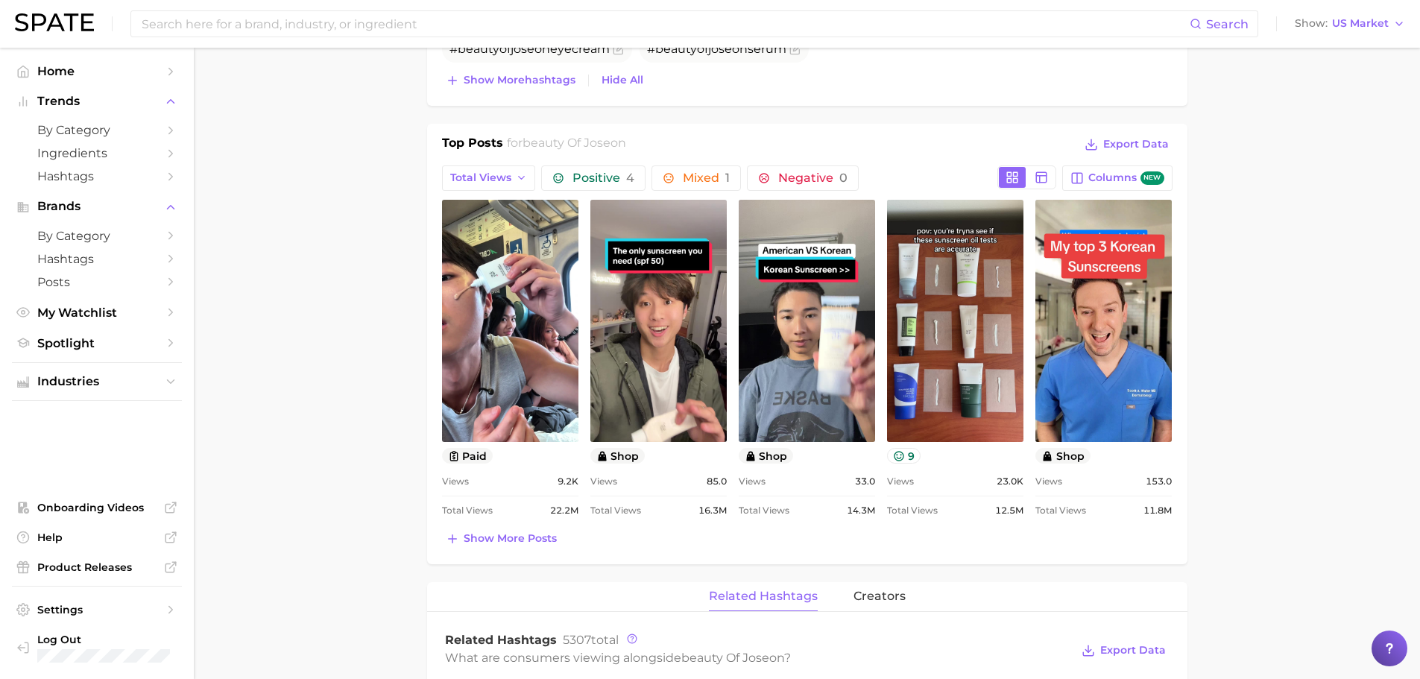
scroll to position [666, 0]
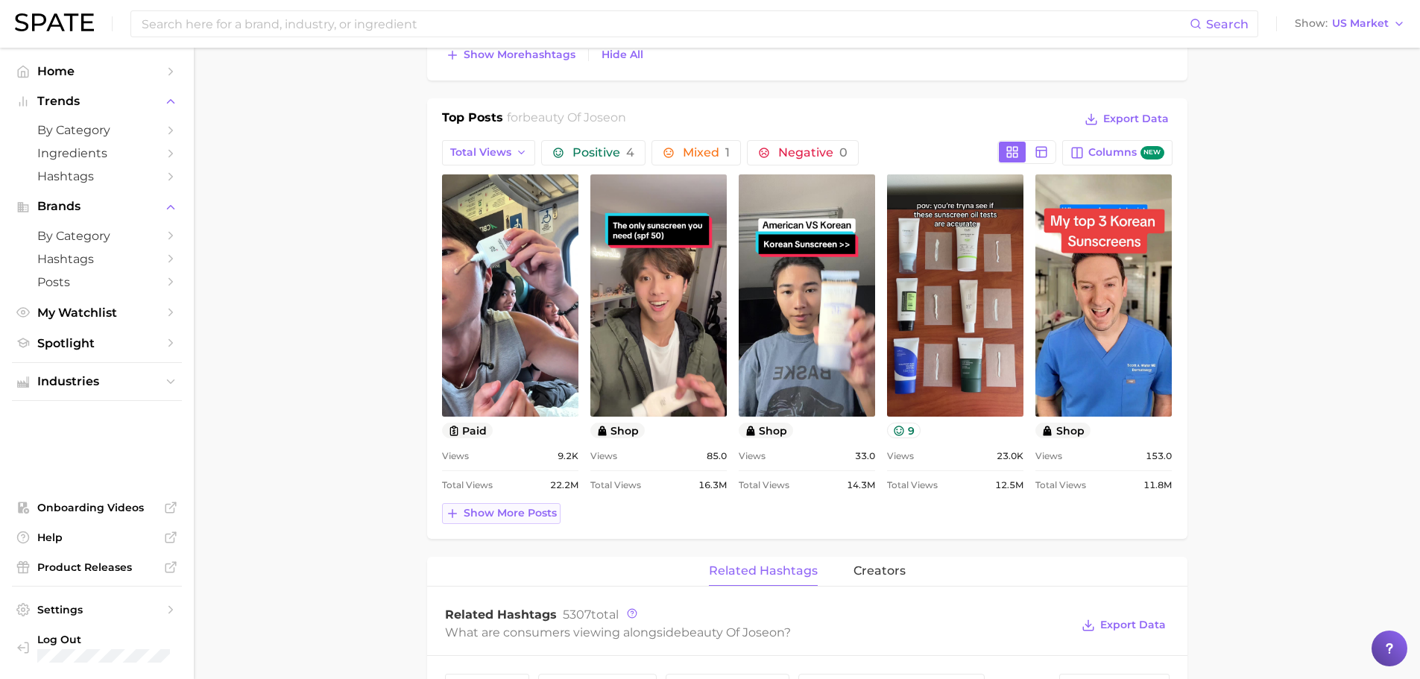
click at [520, 508] on span "Show more posts" at bounding box center [510, 513] width 93 height 13
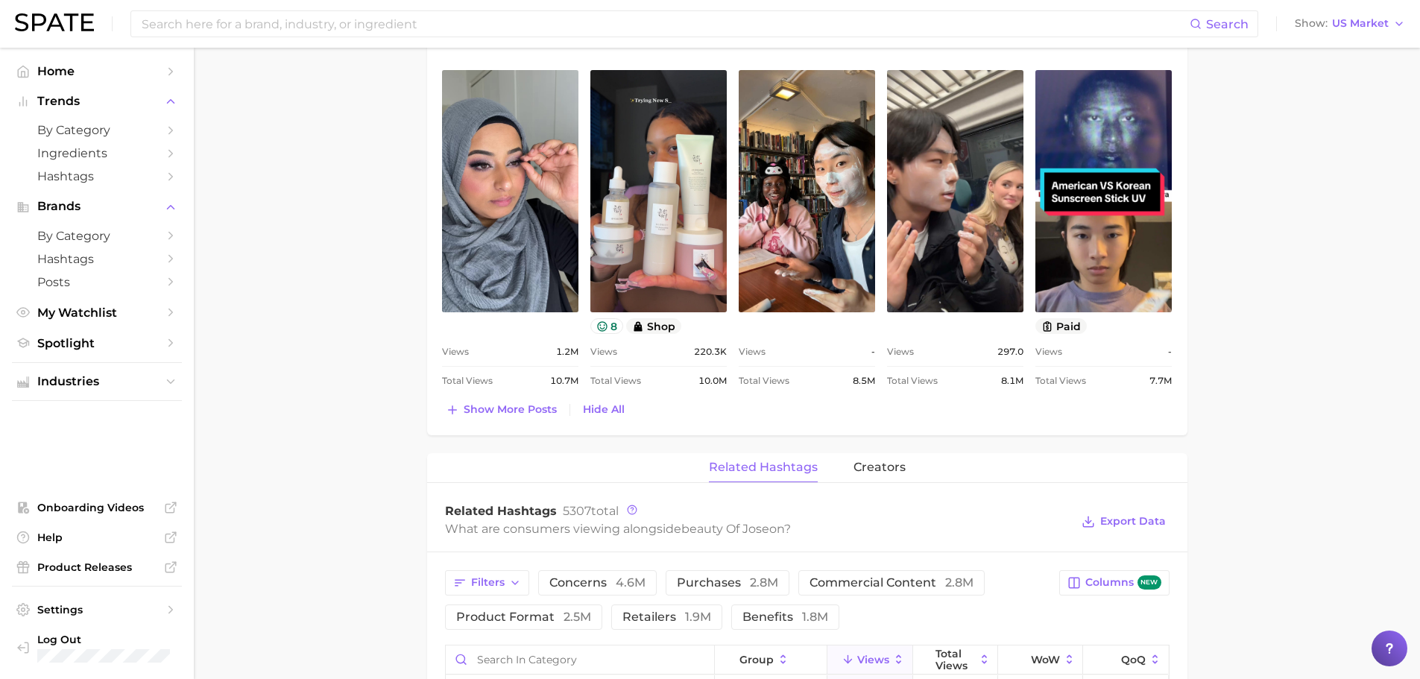
scroll to position [1262, 0]
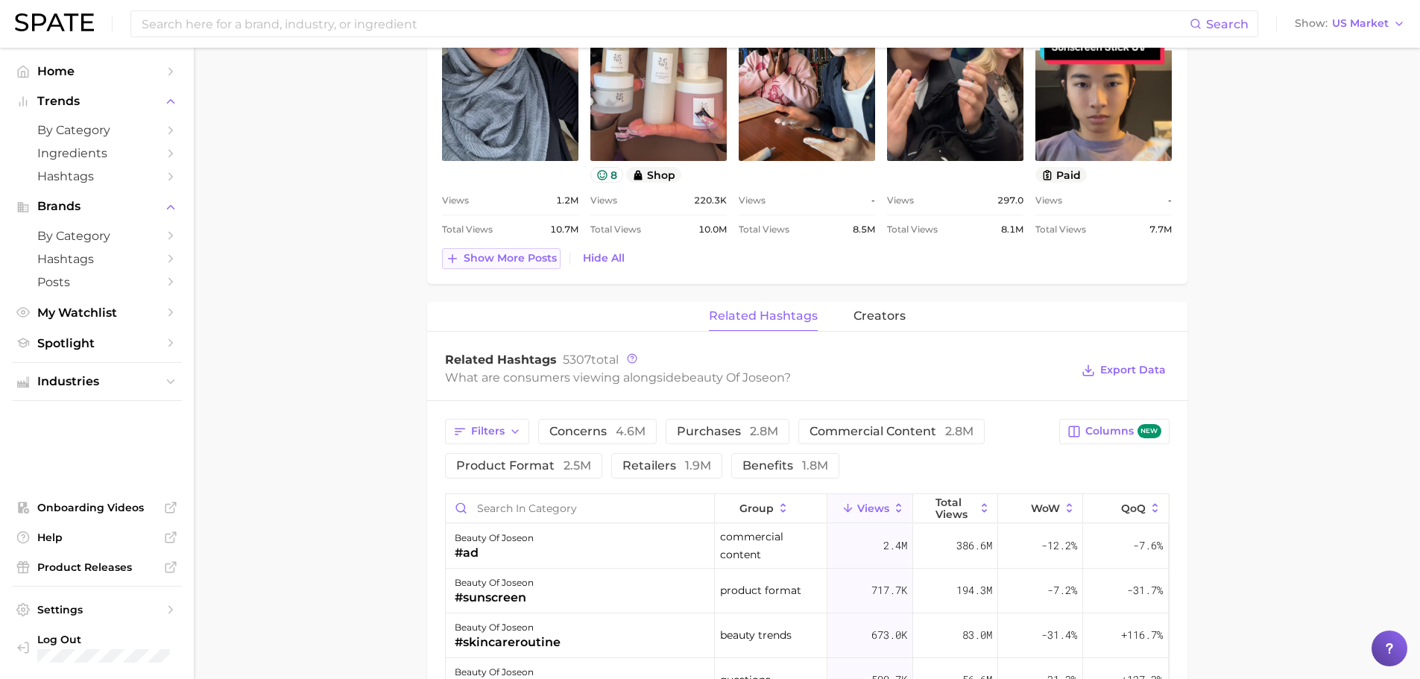
click at [528, 262] on span "Show more posts" at bounding box center [510, 258] width 93 height 13
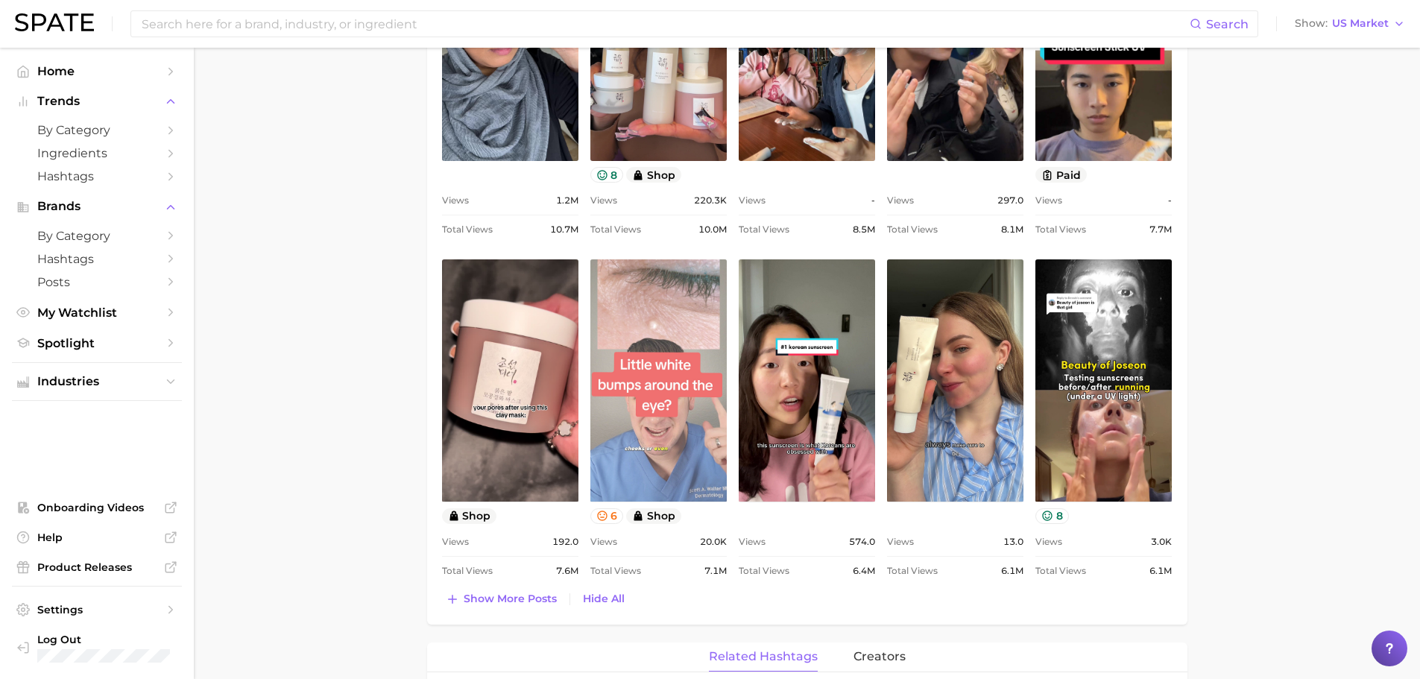
scroll to position [0, 0]
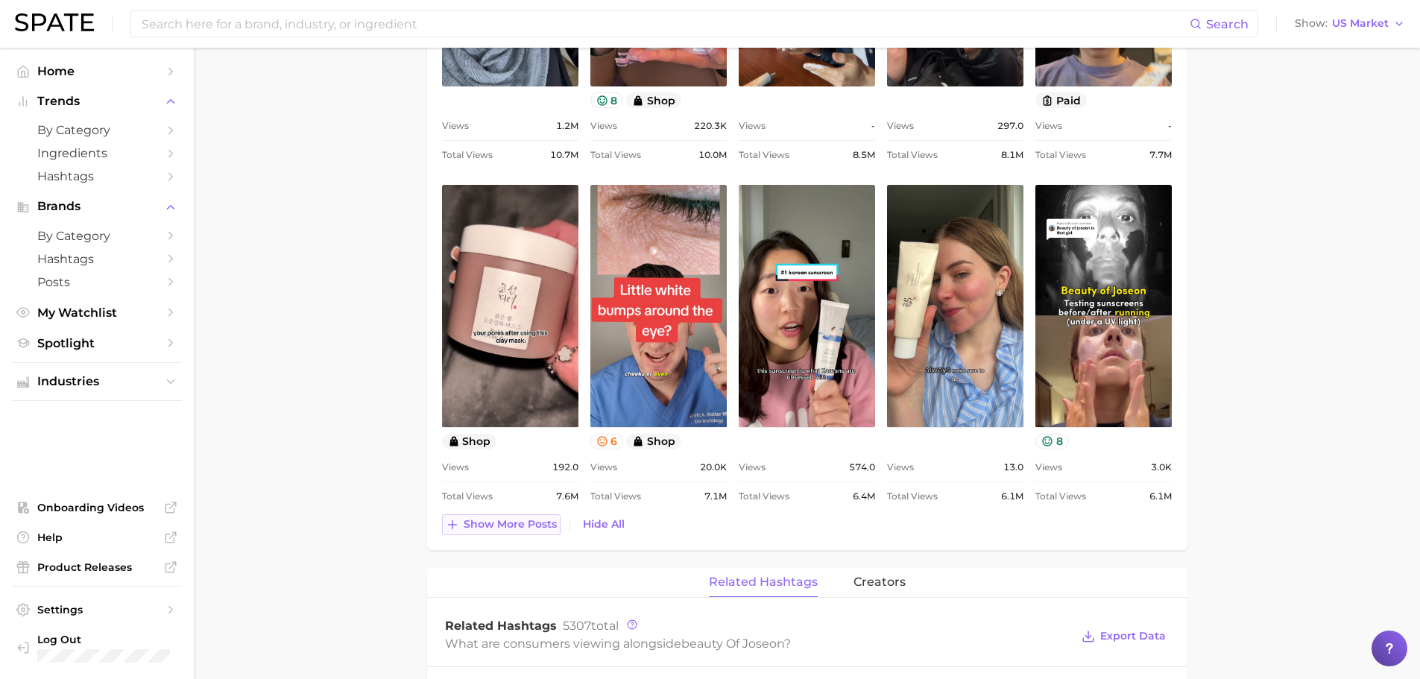
click at [552, 529] on span "Show more posts" at bounding box center [510, 524] width 93 height 13
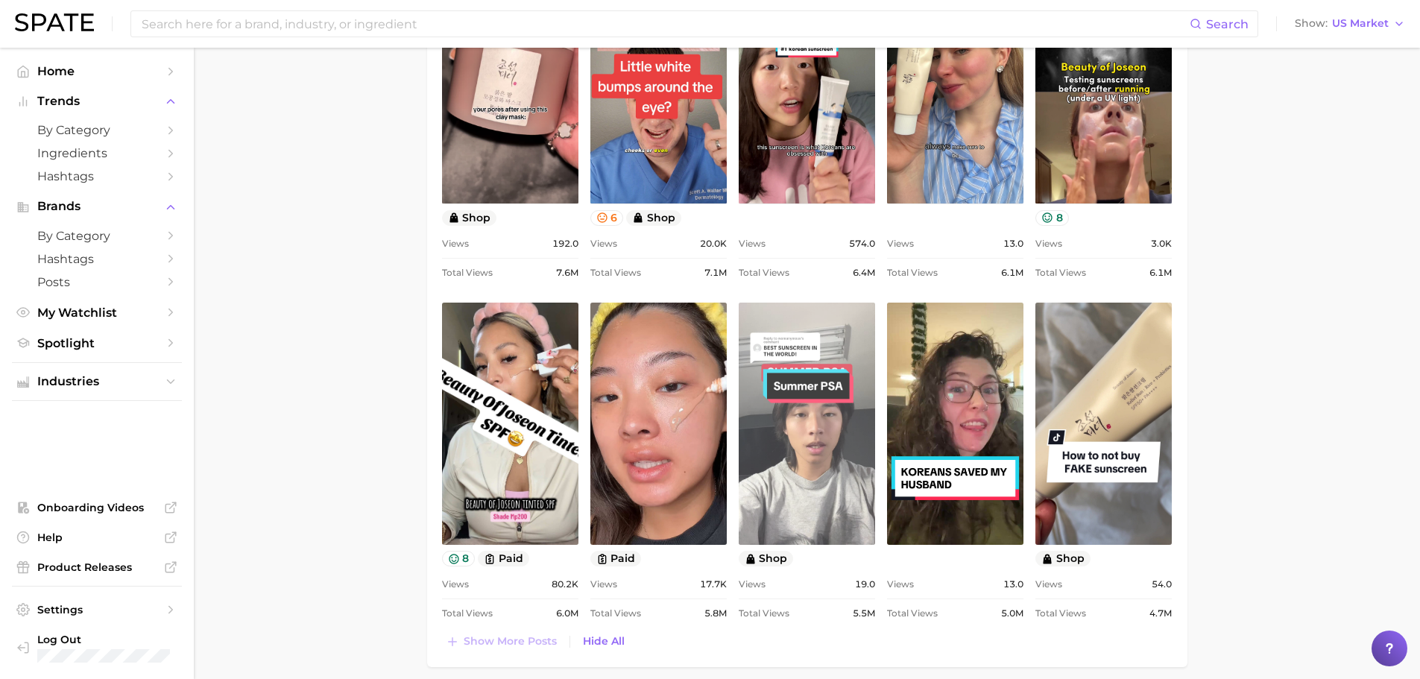
click at [827, 493] on link "view post on TikTok" at bounding box center [807, 424] width 136 height 242
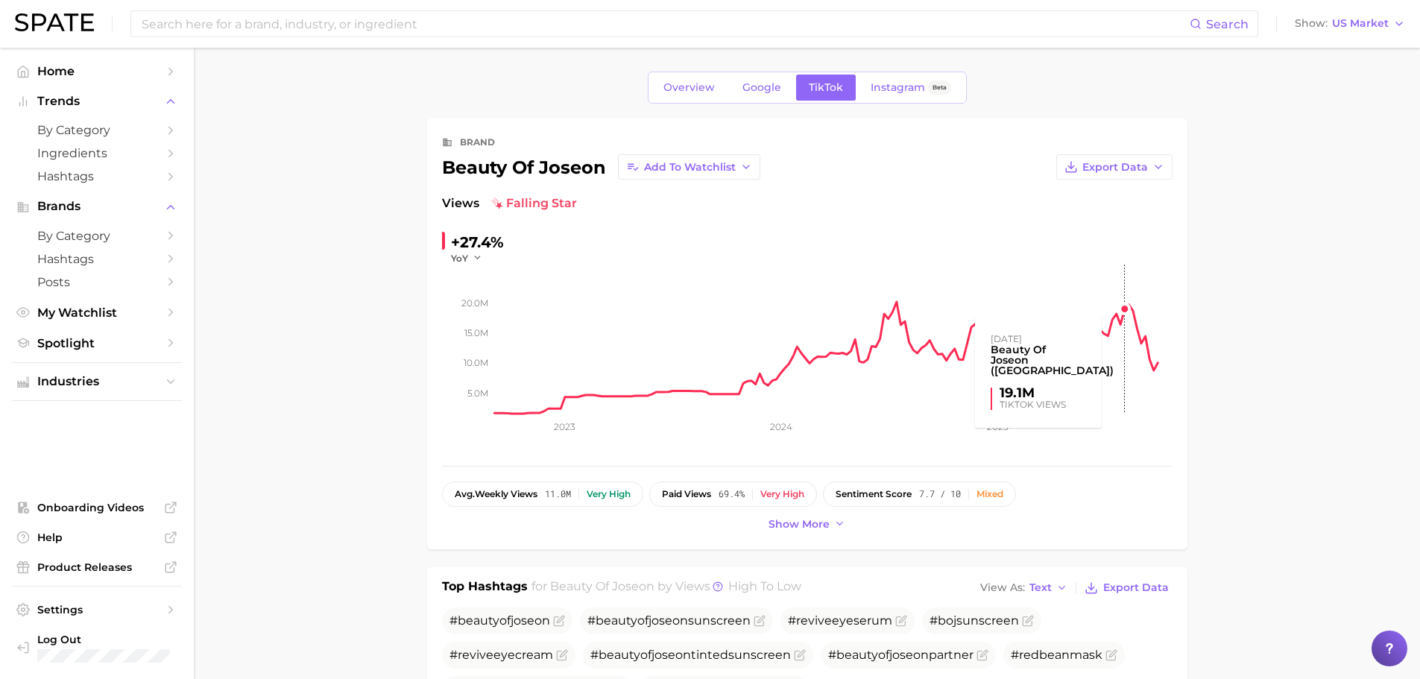
click at [1125, 306] on rect at bounding box center [833, 339] width 678 height 149
click at [888, 83] on span "Instagram" at bounding box center [898, 87] width 54 height 13
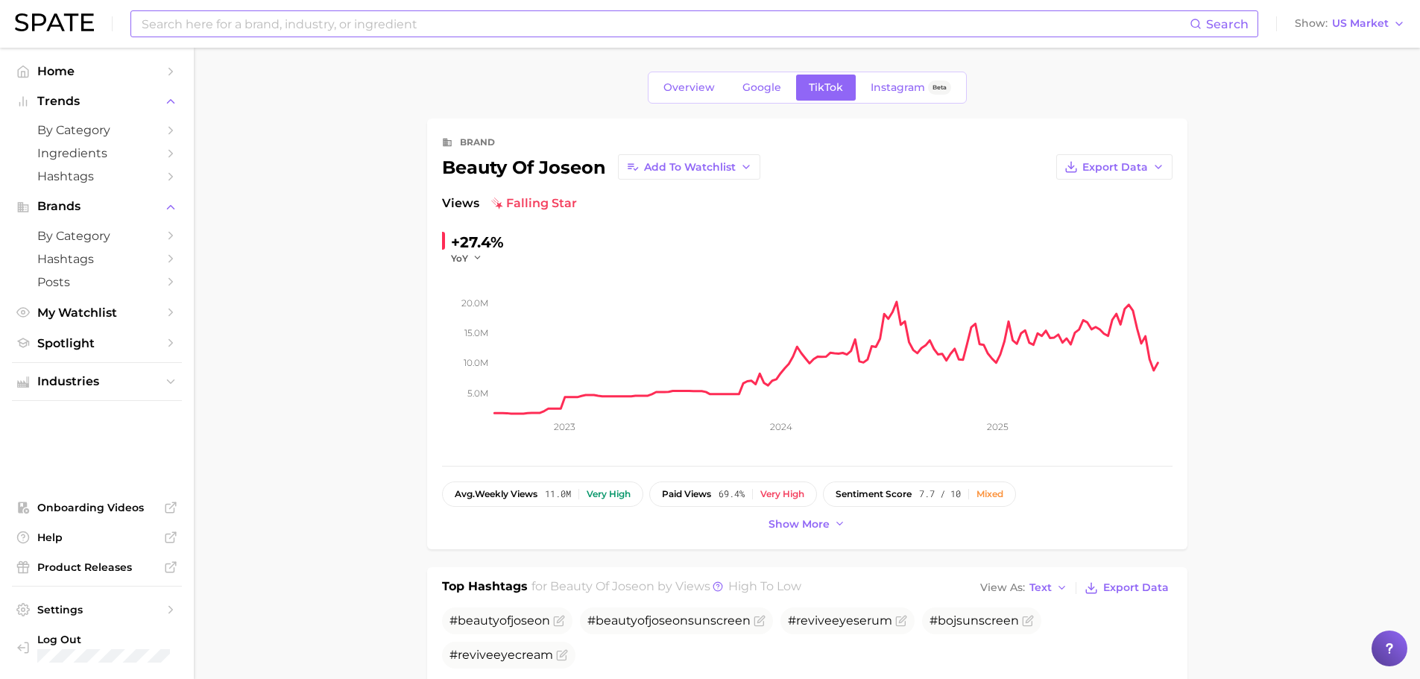
click at [294, 36] on input at bounding box center [664, 23] width 1049 height 25
type input "daydewsunscreen"
